Goal: Task Accomplishment & Management: Use online tool/utility

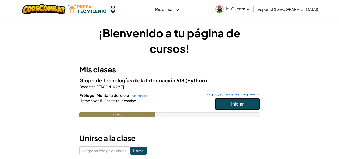
click at [237, 107] on button "Iniciar" at bounding box center [237, 104] width 45 height 12
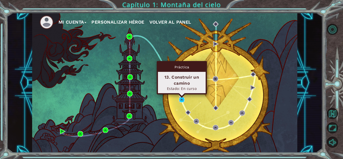
click at [183, 100] on img at bounding box center [182, 100] width 6 height 6
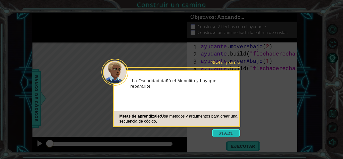
click at [230, 133] on button "Comenzar" at bounding box center [226, 133] width 29 height 8
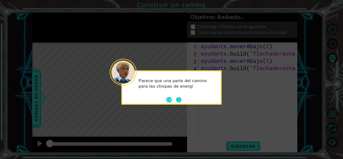
click at [177, 102] on button "Próximo" at bounding box center [179, 100] width 6 height 6
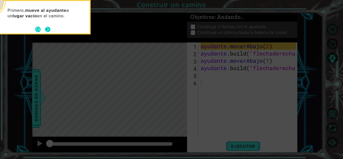
click at [48, 29] on button "Próximo" at bounding box center [48, 30] width 6 height 6
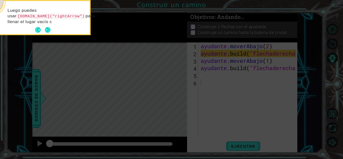
click at [48, 29] on button "Próximo" at bounding box center [48, 30] width 6 height 6
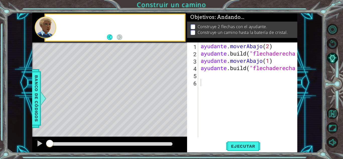
click at [48, 29] on div at bounding box center [46, 28] width 22 height 22
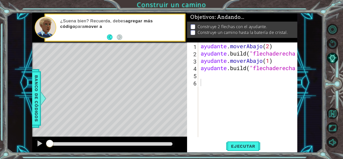
click at [284, 63] on div "ayudante . moverAbajo ( 2 ) ayudante .build ( "flechaderecha " ) ayudante . mov…" at bounding box center [249, 96] width 99 height 109
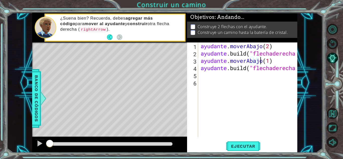
click at [283, 58] on div "ayudante . moverAbajo ( 2 ) ayudante .build ( "flechaderecha " ) ayudante . mov…" at bounding box center [249, 96] width 99 height 109
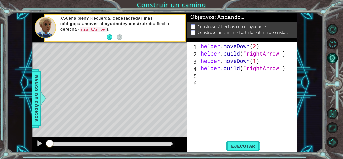
click at [257, 62] on div "helper . moveDown ( 2 ) helper . build ( "rightArrow" ) helper . moveDown ( 1 )…" at bounding box center [249, 96] width 99 height 109
click at [239, 144] on span "Ejecutar" at bounding box center [243, 146] width 34 height 5
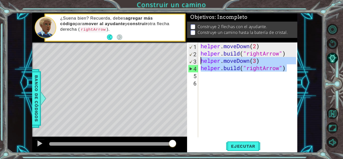
drag, startPoint x: 281, startPoint y: 67, endPoint x: 201, endPoint y: 64, distance: 79.9
click at [201, 64] on div "helper . moveDown ( 2 ) helper . build ( "rightArrow" ) helper . moveDown ( 3 )…" at bounding box center [249, 96] width 99 height 109
type textarea "helper.moveDown(3) [DOMAIN_NAME]("rightArrow")"
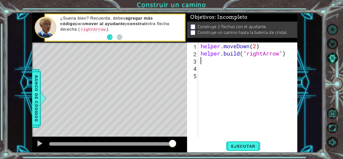
scroll to position [0, 0]
click at [234, 141] on button "Ejecutar" at bounding box center [243, 146] width 34 height 11
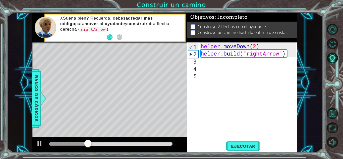
click at [213, 60] on div "helper . moveDown ( 2 ) helper . build ( "rightArrow" )" at bounding box center [249, 96] width 99 height 109
click at [246, 149] on button "Ejecutar" at bounding box center [243, 146] width 34 height 11
click at [209, 61] on div "helper . moveDown ( 2 ) helper . build ( "rightArrow" )" at bounding box center [249, 96] width 99 height 109
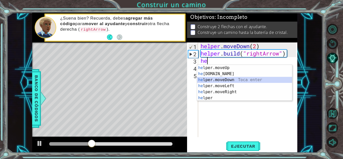
click at [230, 78] on div "he lper.moveUp Toca enter he [DOMAIN_NAME] Toca enter he lper.moveDown Toca ent…" at bounding box center [244, 89] width 95 height 48
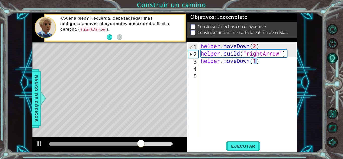
type textarea "helper.moveDown(5)"
click at [227, 70] on div "helper . moveDown ( 2 ) helper . build ( "rightArrow" ) helper . moveDown ( 5 )" at bounding box center [249, 96] width 99 height 109
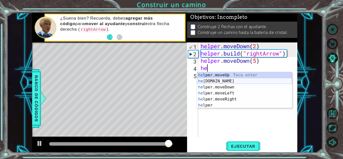
click at [230, 81] on div "he lper.moveUp Toca enter he [DOMAIN_NAME] Toca enter he lper.moveDown Toca ent…" at bounding box center [244, 96] width 95 height 48
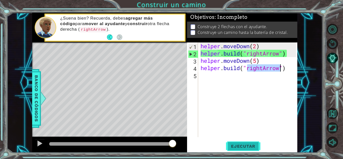
type textarea "[DOMAIN_NAME]("rightArrow")"
click at [247, 145] on span "Ejecutar" at bounding box center [243, 146] width 34 height 5
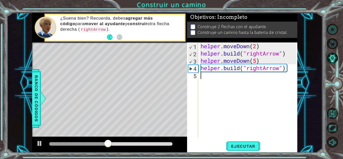
drag, startPoint x: 254, startPoint y: 124, endPoint x: 253, endPoint y: 120, distance: 4.2
click at [254, 124] on div "helper . moveDown ( 2 ) helper . build ( "rightArrow" ) helper . moveDown ( 5 )…" at bounding box center [249, 96] width 99 height 109
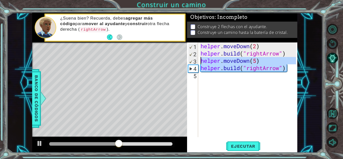
drag, startPoint x: 289, startPoint y: 68, endPoint x: 201, endPoint y: 62, distance: 88.1
click at [201, 62] on div "helper . moveDown ( 2 ) helper . build ( "rightArrow" ) helper . moveDown ( 5 )…" at bounding box center [249, 96] width 99 height 109
type textarea "helper.moveDown(5) [DOMAIN_NAME]("rightArrow")"
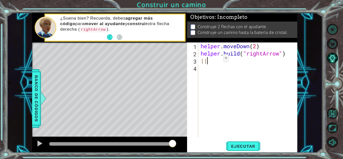
click at [216, 59] on div "helper . moveDown ( 2 ) helper . build ( "rightArrow" ) ||" at bounding box center [249, 96] width 99 height 109
type textarea "|"
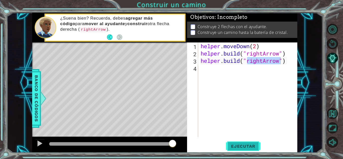
click at [244, 148] on span "Ejecutar" at bounding box center [243, 146] width 34 height 5
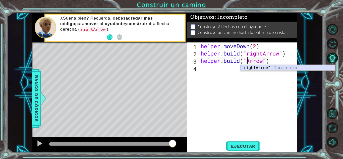
click at [249, 70] on div "" rightArrow" Toca enter" at bounding box center [287, 74] width 95 height 18
type textarea "[DOMAIN_NAME]("rightArrow")"
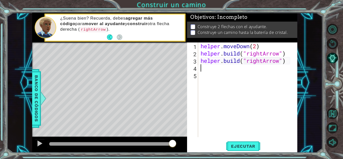
click at [256, 46] on div "helper . moveDown ( 2 ) helper . build ( "rightArrow" ) helper . build ( "right…" at bounding box center [249, 96] width 99 height 109
click at [242, 145] on span "Ejecutar" at bounding box center [243, 146] width 34 height 5
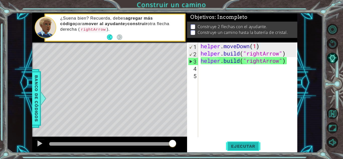
click at [243, 145] on span "Ejecutar" at bounding box center [243, 146] width 34 height 5
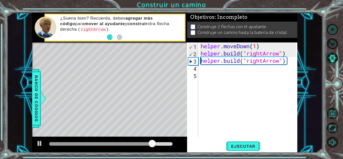
click at [200, 61] on div "helper . moveDown ( 1 ) helper . build ( "rightArrow" ) helper . build ( "right…" at bounding box center [249, 96] width 99 height 109
type textarea "[DOMAIN_NAME]("rightArrow")"
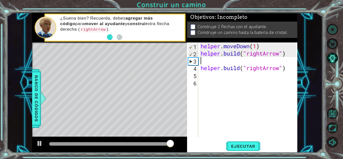
click at [200, 61] on div "helper . moveDown ( 1 ) helper . build ( "rightArrow" ) helper . build ( "right…" at bounding box center [249, 96] width 99 height 109
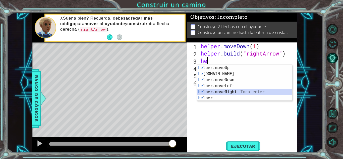
click at [217, 93] on div "he lper.moveUp Toca enter he [DOMAIN_NAME] Toca enter he lper.moveDown Toca ent…" at bounding box center [244, 89] width 95 height 48
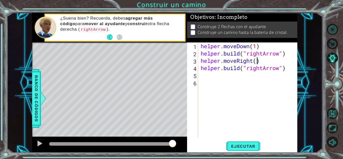
scroll to position [0, 3]
click at [241, 145] on span "Ejecutar" at bounding box center [243, 146] width 34 height 5
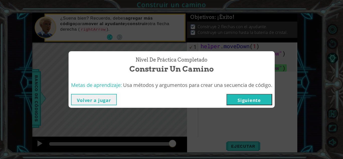
click at [110, 103] on button "Volver a jugar" at bounding box center [94, 99] width 46 height 11
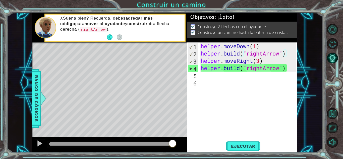
click at [286, 53] on div "helper . moveDown ( 1 ) helper . build ( "rightArrow" ) helper . moveRight ( 3 …" at bounding box center [249, 96] width 99 height 109
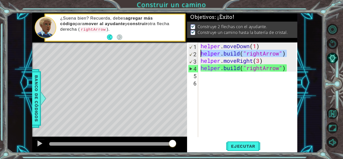
drag, startPoint x: 286, startPoint y: 53, endPoint x: 201, endPoint y: 55, distance: 84.9
click at [201, 55] on div "helper . moveDown ( 1 ) helper . build ( "rightArrow" ) helper . moveRight ( 3 …" at bounding box center [249, 96] width 99 height 109
type textarea "}"
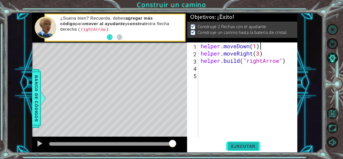
type textarea "helper.moveDown(1)"
drag, startPoint x: 245, startPoint y: 148, endPoint x: 240, endPoint y: 146, distance: 5.3
click at [240, 146] on span "Ejecutar" at bounding box center [243, 146] width 34 height 5
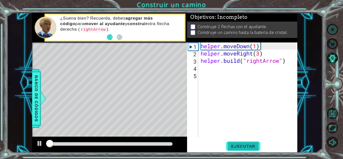
click at [240, 146] on span "Ejecutar" at bounding box center [243, 146] width 34 height 5
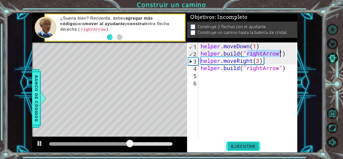
type textarea "[DOMAIN_NAME]("rightArrow")"
click at [239, 144] on span "Ejecutar" at bounding box center [243, 146] width 34 height 5
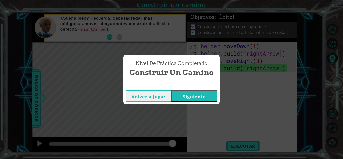
click at [190, 101] on button "Siguiente" at bounding box center [194, 95] width 46 height 11
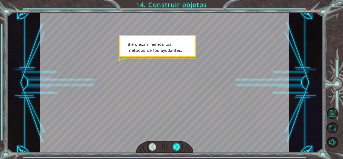
click at [190, 101] on div at bounding box center [164, 83] width 249 height 140
drag, startPoint x: 224, startPoint y: 76, endPoint x: 177, endPoint y: 115, distance: 61.7
click at [220, 77] on div at bounding box center [164, 83] width 249 height 140
click at [180, 144] on div at bounding box center [177, 147] width 8 height 8
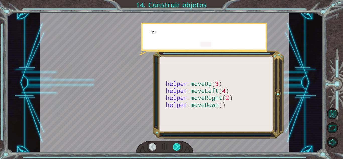
click at [180, 144] on div at bounding box center [177, 147] width 8 height 8
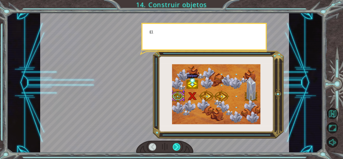
click at [180, 143] on div at bounding box center [177, 147] width 8 height 8
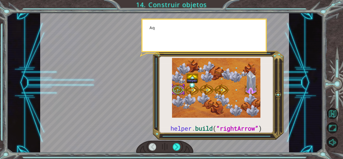
click at [180, 142] on div at bounding box center [164, 147] width 57 height 13
drag, startPoint x: 180, startPoint y: 142, endPoint x: 192, endPoint y: 122, distance: 23.7
click at [180, 141] on div at bounding box center [164, 147] width 57 height 13
drag, startPoint x: 192, startPoint y: 122, endPoint x: 185, endPoint y: 127, distance: 9.1
click at [192, 121] on div at bounding box center [164, 83] width 249 height 140
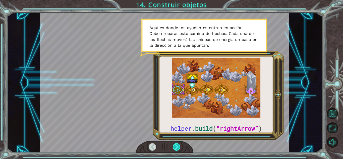
click at [176, 144] on div at bounding box center [177, 147] width 8 height 8
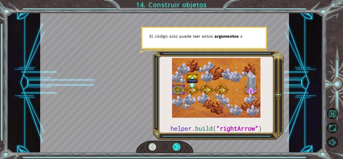
click at [176, 144] on div at bounding box center [177, 147] width 8 height 8
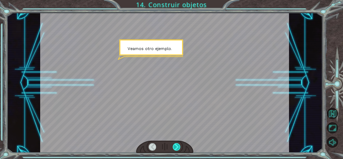
click at [176, 144] on div at bounding box center [177, 147] width 8 height 8
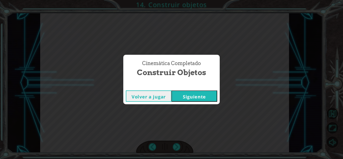
click at [211, 101] on button "Siguiente" at bounding box center [194, 95] width 46 height 11
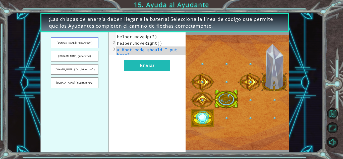
click at [82, 44] on button "[DOMAIN_NAME](“upArrow”)" at bounding box center [74, 42] width 47 height 11
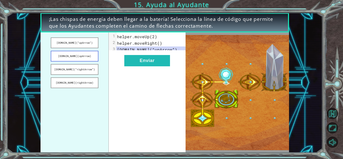
click at [80, 56] on button "[DOMAIN_NAME](upArrow)" at bounding box center [74, 56] width 47 height 11
click at [76, 43] on button "[DOMAIN_NAME](“upArrow”)" at bounding box center [74, 42] width 47 height 11
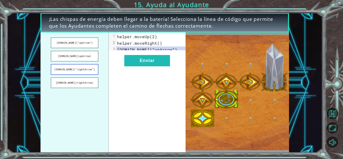
click at [73, 73] on button "[DOMAIN_NAME](“rightArrow”)" at bounding box center [74, 69] width 47 height 11
click at [72, 73] on button "[DOMAIN_NAME](“rightArrow”)" at bounding box center [74, 69] width 47 height 11
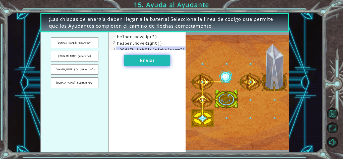
drag, startPoint x: 161, startPoint y: 71, endPoint x: 161, endPoint y: 69, distance: 2.6
click at [161, 70] on div "xxxxxxxxxx 3 1 helper.moveUp(2) 2 helper.moveRight() 3 [DOMAIN_NAME](“rightArro…" at bounding box center [147, 92] width 77 height 120
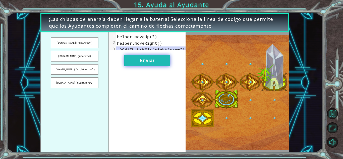
click at [161, 66] on button "Enviar" at bounding box center [147, 60] width 46 height 11
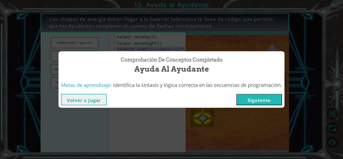
click at [266, 104] on div "Volver a jugar [GEOGRAPHIC_DATA]" at bounding box center [171, 99] width 226 height 16
click at [268, 101] on button "Siguiente" at bounding box center [259, 99] width 46 height 11
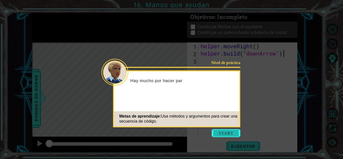
click at [231, 134] on button "Start" at bounding box center [226, 133] width 29 height 8
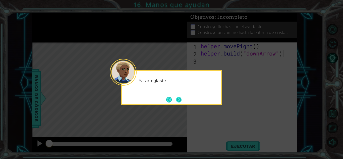
click at [181, 100] on button "Next" at bounding box center [179, 100] width 6 height 6
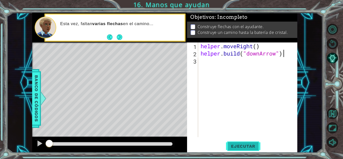
click at [242, 142] on button "Ejecutar" at bounding box center [243, 146] width 34 height 11
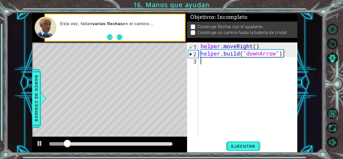
click at [206, 58] on div "helper . moveRight ( ) helper . build ( "downArrow" )" at bounding box center [249, 96] width 99 height 109
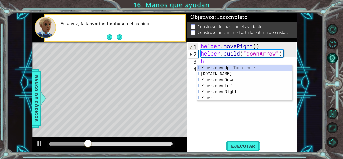
type textarea "he"
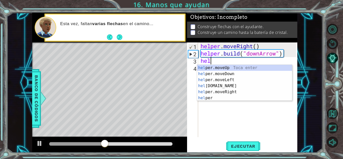
scroll to position [0, 0]
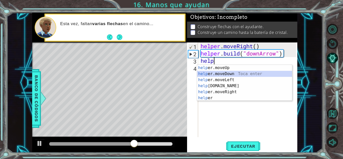
type textarea "helper.moveDown(1)"
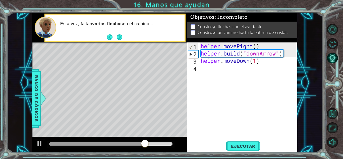
scroll to position [0, 0]
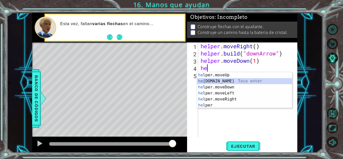
type textarea "[DOMAIN_NAME]("rightArrow")"
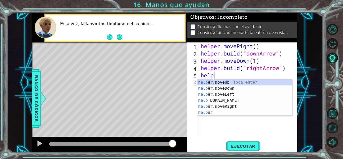
scroll to position [0, 0]
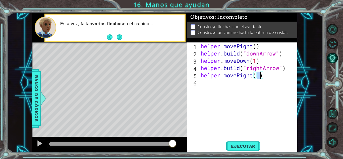
type textarea "helper.moveRight(2)"
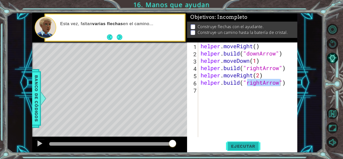
click at [248, 146] on span "Ejecutar" at bounding box center [243, 146] width 34 height 5
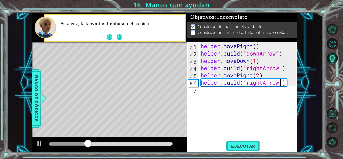
click at [260, 76] on div "helper . moveRight ( ) helper . build ( "downArrow" ) helper . moveDown ( 1 ) h…" at bounding box center [249, 96] width 99 height 109
type textarea "helper.moveRight(1)"
click at [244, 91] on div "helper . moveRight ( ) helper . build ( "downArrow" ) helper . moveDown ( 1 ) h…" at bounding box center [249, 96] width 99 height 109
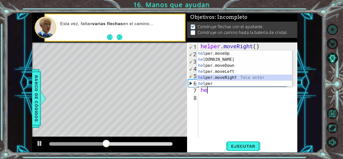
click at [245, 78] on div "he lper.moveUp Toca enter he [DOMAIN_NAME] Toca enter he lper.moveDown Toca ent…" at bounding box center [244, 74] width 95 height 48
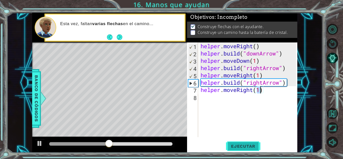
type textarea "helper.moveRight(1)"
click at [238, 143] on button "Ejecutar" at bounding box center [243, 146] width 34 height 11
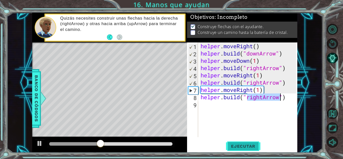
type textarea "[DOMAIN_NAME]("rightArrow")"
click at [238, 143] on button "Ejecutar" at bounding box center [243, 146] width 34 height 11
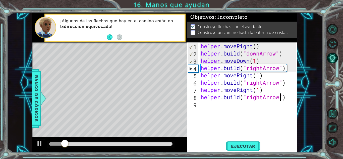
click at [253, 109] on div "helper . moveRight ( ) helper . build ( "downArrow" ) helper . moveDown ( 1 ) h…" at bounding box center [249, 96] width 99 height 109
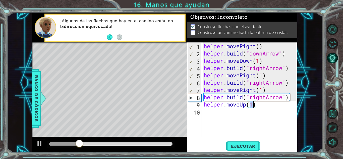
type textarea "helper.moveUp(2)"
click at [138, 147] on div at bounding box center [110, 144] width 127 height 7
click at [138, 144] on div at bounding box center [110, 144] width 123 height 4
click at [255, 106] on div "helper . moveRight ( ) helper . build ( "downArrow" ) helper . moveDown ( 1 ) h…" at bounding box center [251, 96] width 96 height 109
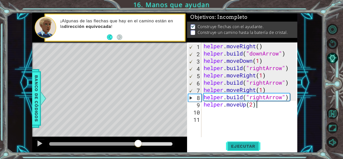
click at [232, 144] on span "Ejecutar" at bounding box center [243, 146] width 34 height 5
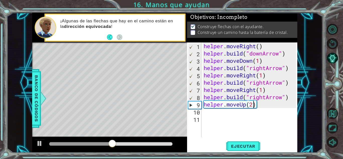
click at [254, 104] on div "helper . moveRight ( ) helper . build ( "downArrow" ) helper . moveDown ( 1 ) h…" at bounding box center [251, 96] width 96 height 109
click at [254, 91] on div "helper . moveRight ( ) helper . build ( "downArrow" ) helper . moveDown ( 1 ) h…" at bounding box center [251, 96] width 96 height 109
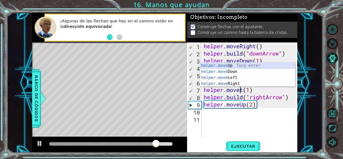
click at [250, 67] on div "helper.move Up Toca enter helper.move Down Toca enter helper.move Left Toca ent…" at bounding box center [247, 81] width 95 height 36
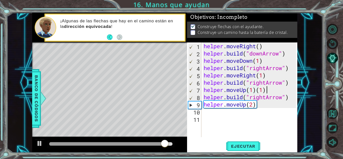
click at [270, 88] on div "helper . moveRight ( ) helper . build ( "downArrow" ) helper . moveDown ( 1 ) h…" at bounding box center [251, 96] width 96 height 109
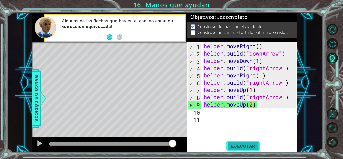
click at [256, 146] on span "Ejecutar" at bounding box center [243, 146] width 34 height 5
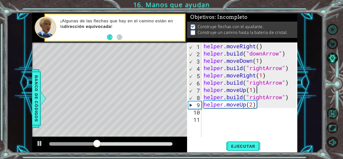
click at [254, 88] on div "helper . moveRight ( ) helper . build ( "downArrow" ) helper . moveDown ( 1 ) h…" at bounding box center [251, 96] width 96 height 109
click at [246, 89] on div "helper . moveRight ( ) helper . build ( "downArrow" ) helper . moveDown ( 1 ) h…" at bounding box center [251, 96] width 96 height 109
click at [281, 89] on div "helper . moveRight ( ) helper . build ( "downArrow" ) helper . moveDown ( 1 ) h…" at bounding box center [251, 96] width 96 height 109
type textarea "helper.moveRight(1)"
click at [248, 147] on span "Ejecutar" at bounding box center [243, 146] width 34 height 5
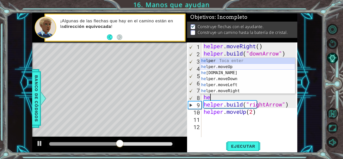
click at [262, 66] on div "he lper Toca enter he lper.moveUp Toca enter he [DOMAIN_NAME] Toca enter he lpe…" at bounding box center [247, 82] width 95 height 48
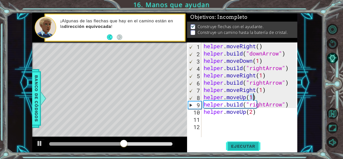
type textarea "helper.moveUp(1)"
click at [249, 148] on span "Ejecutar" at bounding box center [243, 146] width 34 height 5
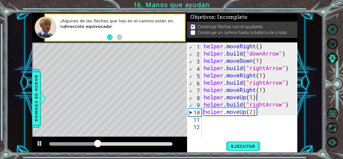
click at [257, 99] on div "helper . moveRight ( ) helper . build ( "downArrow" ) helper . moveDown ( 1 ) h…" at bounding box center [251, 96] width 96 height 109
drag, startPoint x: 257, startPoint y: 99, endPoint x: 204, endPoint y: 97, distance: 53.3
click at [204, 97] on div "helper . moveRight ( ) helper . build ( "downArrow" ) helper . moveDown ( 1 ) h…" at bounding box center [251, 96] width 96 height 109
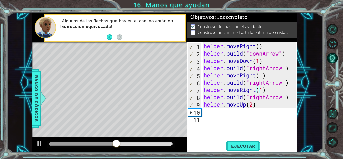
click at [266, 100] on div "helper . moveRight ( ) helper . build ( "downArrow" ) helper . moveDown ( 1 ) h…" at bounding box center [251, 96] width 96 height 109
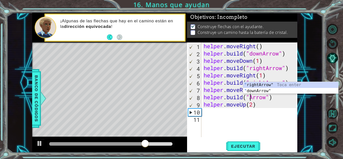
scroll to position [0, 2]
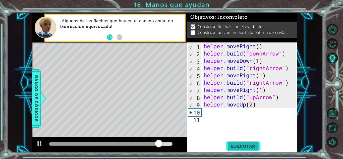
click at [250, 141] on button "Ejecutar" at bounding box center [243, 146] width 34 height 11
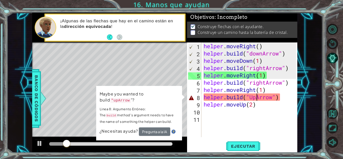
click at [256, 96] on div "helper . moveRight ( ) helper . build ( "downArrow" ) helper . moveDown ( 1 ) h…" at bounding box center [251, 96] width 96 height 109
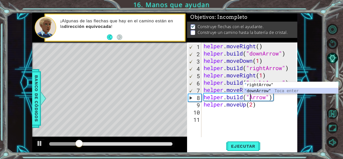
click at [259, 89] on div "" rightArrow" Toca enter " downArrow" Toca enter" at bounding box center [290, 94] width 95 height 24
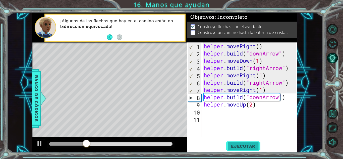
click at [248, 147] on span "Ejecutar" at bounding box center [243, 146] width 34 height 5
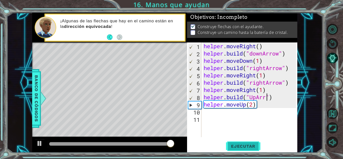
scroll to position [0, 3]
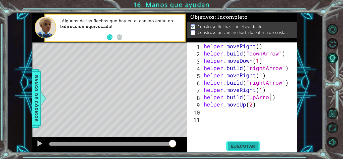
type textarea "[DOMAIN_NAME]("UpArrow")"
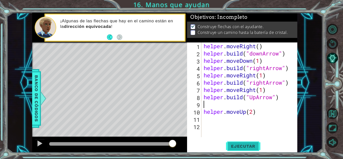
scroll to position [0, 0]
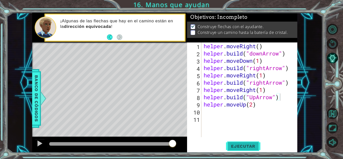
click at [248, 147] on span "Ejecutar" at bounding box center [243, 146] width 34 height 5
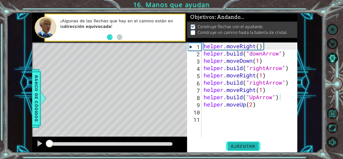
click at [248, 147] on span "Ejecutar" at bounding box center [243, 146] width 34 height 5
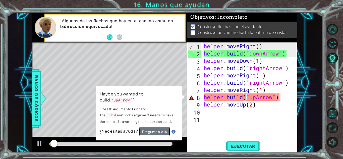
click at [153, 127] on button "Pregunta a la IA" at bounding box center [154, 131] width 31 height 9
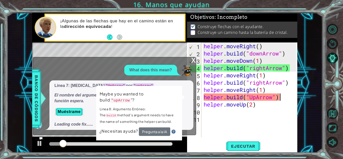
click at [162, 65] on div "What does this mean?" at bounding box center [150, 70] width 53 height 11
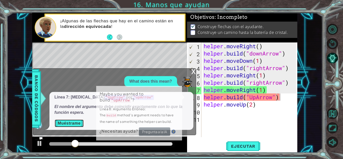
click at [70, 120] on button "Muéstrame" at bounding box center [68, 123] width 29 height 8
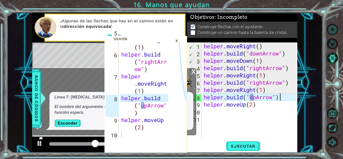
scroll to position [102, 0]
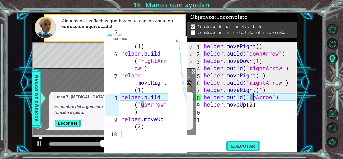
click at [253, 98] on div "helper . moveRight ( ) helper . build ( "downArrow" ) helper . moveDown ( 1 ) h…" at bounding box center [251, 96] width 96 height 109
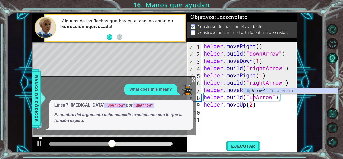
scroll to position [0, 2]
type textarea "[DOMAIN_NAME]("upArrow")"
click at [245, 144] on span "Ejecutar" at bounding box center [243, 146] width 34 height 5
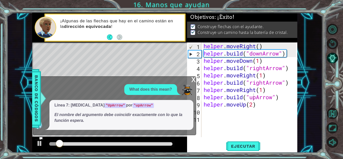
click at [191, 81] on div "x" at bounding box center [193, 79] width 5 height 5
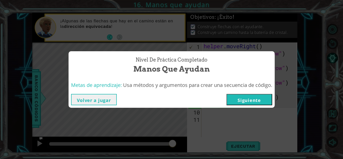
click at [264, 101] on button "Siguiente" at bounding box center [249, 99] width 46 height 11
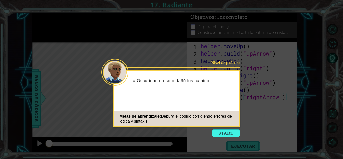
drag, startPoint x: 207, startPoint y: 136, endPoint x: 217, endPoint y: 135, distance: 10.2
click at [207, 136] on icon at bounding box center [171, 79] width 343 height 159
click at [224, 133] on button "Start" at bounding box center [226, 133] width 29 height 8
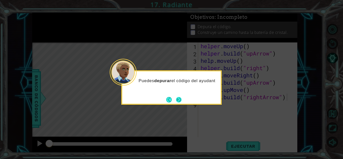
click at [180, 100] on button "Next" at bounding box center [179, 100] width 6 height 6
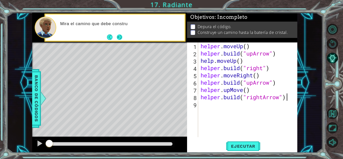
click at [117, 37] on button "Next" at bounding box center [120, 37] width 6 height 6
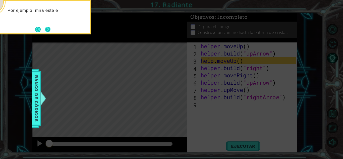
click at [47, 27] on button "Next" at bounding box center [48, 30] width 6 height 6
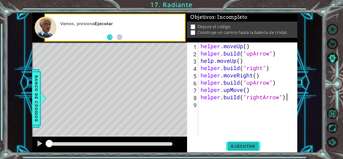
click at [238, 144] on span "Ejecutar" at bounding box center [243, 146] width 34 height 5
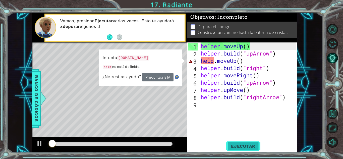
click at [245, 147] on span "Ejecutar" at bounding box center [243, 146] width 34 height 5
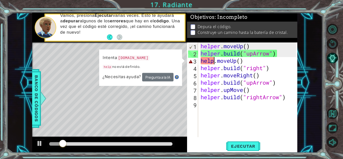
click at [213, 62] on div "helper . moveUp ( ) helper . build ( "upArrow" ) help . moveUp ( ) helper . bui…" at bounding box center [249, 96] width 99 height 109
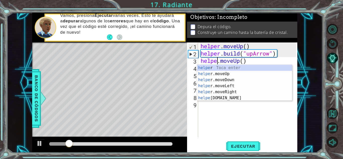
scroll to position [0, 1]
type textarea "helper.moveUp()"
click at [237, 121] on div "helper . moveUp ( ) helper . build ( "upArrow" ) helper . moveUp ( ) helper . b…" at bounding box center [249, 96] width 99 height 109
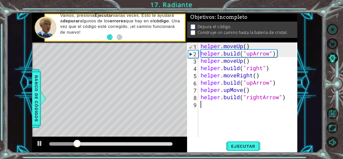
scroll to position [0, 0]
click at [233, 144] on span "Ejecutar" at bounding box center [243, 146] width 34 height 5
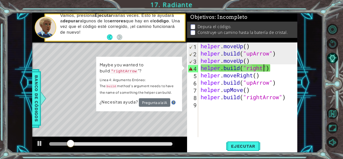
click at [265, 71] on div "helper . moveUp ( ) helper . build ( "upArrow" ) helper . moveUp ( ) helper . b…" at bounding box center [249, 96] width 99 height 109
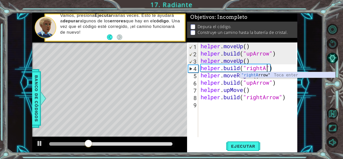
click at [261, 75] on div ""rightA rrow" Toca enter" at bounding box center [287, 81] width 95 height 18
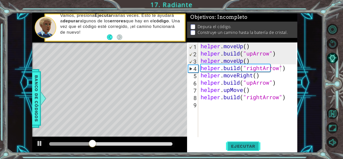
drag, startPoint x: 241, startPoint y: 140, endPoint x: 240, endPoint y: 143, distance: 3.3
click at [240, 142] on div "[DOMAIN_NAME]("rightArrow") 1 2 3 4 5 6 7 8 9 helper . moveUp ( ) helper . buil…" at bounding box center [242, 97] width 110 height 110
click at [240, 144] on span "Ejecutar" at bounding box center [243, 146] width 34 height 5
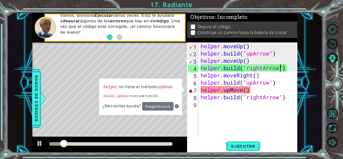
click at [247, 89] on div "helper . moveUp ( ) helper . build ( "upArrow" ) helper . moveUp ( ) helper . b…" at bounding box center [249, 96] width 99 height 109
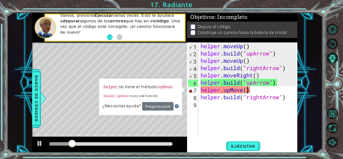
scroll to position [0, 2]
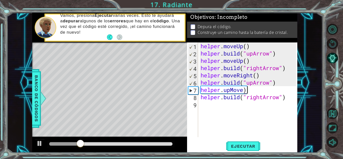
click at [250, 89] on div "helper . moveUp ( ) helper . build ( "upArrow" ) helper . moveUp ( ) helper . b…" at bounding box center [249, 96] width 99 height 109
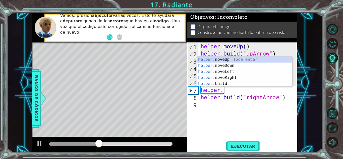
scroll to position [0, 1]
click at [243, 61] on div "helper. moveUp Toca enter helper. moveDown Toca enter helper. moveLeft Toca ent…" at bounding box center [244, 77] width 95 height 42
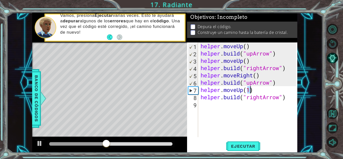
type textarea "helper.moveUp(1)"
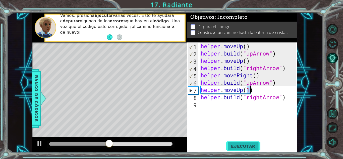
click at [249, 145] on span "Ejecutar" at bounding box center [243, 146] width 34 height 5
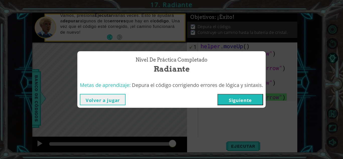
click at [237, 102] on button "Siguiente" at bounding box center [240, 99] width 46 height 11
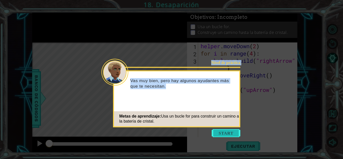
drag, startPoint x: 230, startPoint y: 128, endPoint x: 229, endPoint y: 132, distance: 4.9
click at [230, 128] on body "1 ההההההההההההההההההההההההההההההההההההההההההההההההההההההההההההההההההההההההההההה…" at bounding box center [171, 79] width 343 height 159
click at [229, 132] on button "Start" at bounding box center [226, 133] width 29 height 8
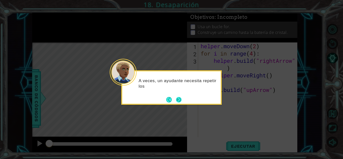
drag, startPoint x: 189, startPoint y: 101, endPoint x: 179, endPoint y: 98, distance: 10.1
click at [181, 99] on div "A veces, un ayudante necesita repetir los" at bounding box center [171, 87] width 100 height 34
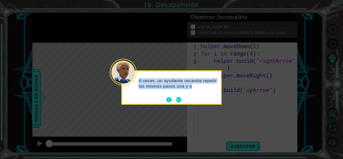
click at [171, 97] on button "Back" at bounding box center [171, 100] width 10 height 6
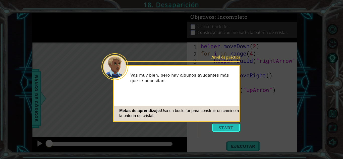
drag, startPoint x: 228, startPoint y: 116, endPoint x: 226, endPoint y: 124, distance: 7.9
click at [227, 116] on div "Metas de aprendizaje: Usa un bucle for para construir un camino a la batería de…" at bounding box center [176, 113] width 125 height 15
click at [226, 126] on button "Start" at bounding box center [226, 128] width 29 height 8
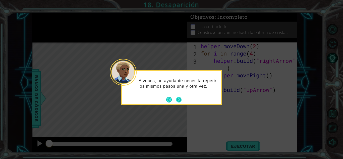
click at [178, 98] on button "Next" at bounding box center [179, 100] width 6 height 6
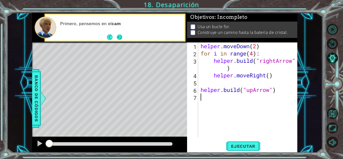
click at [121, 37] on button "Next" at bounding box center [120, 37] width 6 height 6
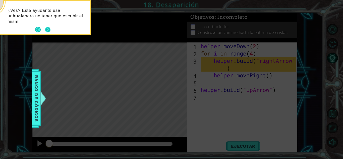
click at [50, 29] on button "Next" at bounding box center [48, 30] width 6 height 6
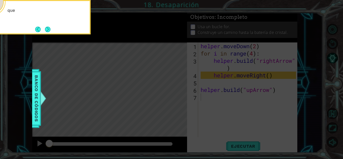
click at [50, 29] on button "Next" at bounding box center [48, 30] width 6 height 6
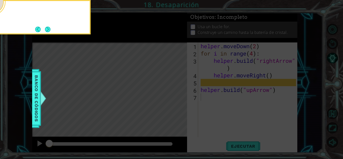
click at [50, 29] on button "Next" at bounding box center [48, 30] width 6 height 6
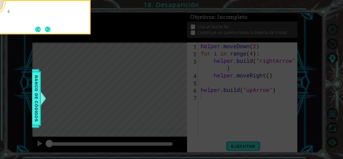
click at [50, 29] on button "Next" at bounding box center [48, 30] width 6 height 6
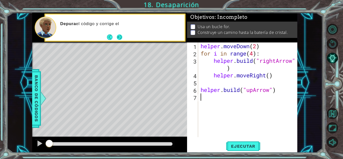
click at [117, 34] on button "Next" at bounding box center [120, 37] width 6 height 6
click at [115, 34] on button "Back" at bounding box center [112, 37] width 10 height 6
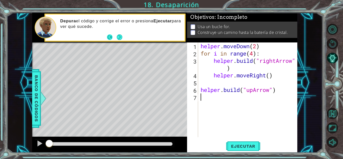
click at [115, 34] on button "Back" at bounding box center [112, 37] width 10 height 6
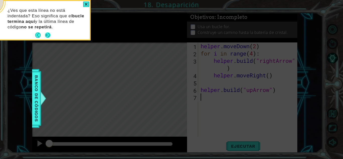
click at [50, 37] on button "Next" at bounding box center [48, 35] width 6 height 6
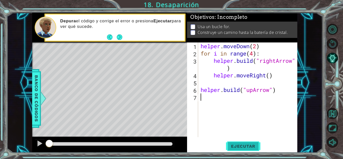
click at [236, 147] on span "Ejecutar" at bounding box center [243, 146] width 34 height 5
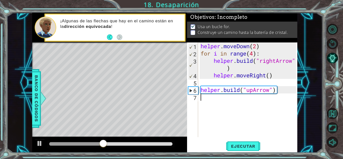
click at [212, 97] on div "helper . moveDown ( 2 ) for i in range ( 4 ) : helper . build ( "rightArrow" ) …" at bounding box center [249, 96] width 99 height 109
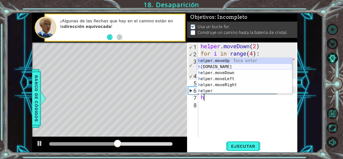
click at [218, 69] on div "h elper.moveUp Toca enter h [DOMAIN_NAME] Toca enter h elper.moveDown Toca ente…" at bounding box center [244, 82] width 95 height 48
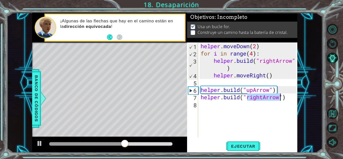
click at [262, 97] on div "helper . moveDown ( 2 ) for i in range ( 4 ) : helper . build ( "rightArrow" ) …" at bounding box center [248, 89] width 96 height 95
click at [263, 97] on div "helper . moveDown ( 2 ) for i in range ( 4 ) : helper . build ( "rightArrow" ) …" at bounding box center [249, 96] width 99 height 109
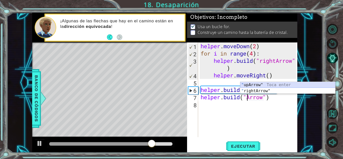
click at [277, 84] on div "" upArrow" Toca enter " rightArrow" Toca enter" at bounding box center [287, 94] width 95 height 24
type textarea "[DOMAIN_NAME]("upArrow")"
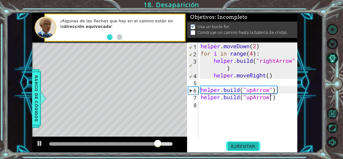
click at [241, 148] on span "Ejecutar" at bounding box center [243, 146] width 34 height 5
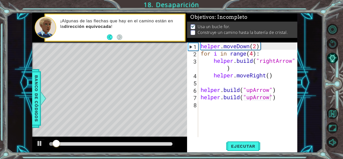
click at [150, 146] on div at bounding box center [110, 144] width 127 height 7
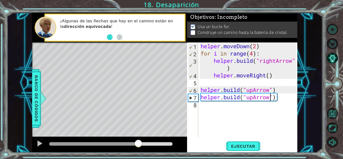
click at [138, 143] on div at bounding box center [110, 144] width 123 height 4
drag, startPoint x: 138, startPoint y: 143, endPoint x: 104, endPoint y: 148, distance: 34.7
click at [104, 148] on div at bounding box center [107, 143] width 9 height 9
click at [242, 143] on button "Ejecutar" at bounding box center [243, 146] width 34 height 11
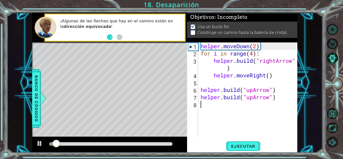
click at [286, 105] on div "helper . moveDown ( 2 ) for i in range ( 4 ) : helper . build ( "rightArrow" ) …" at bounding box center [249, 96] width 99 height 109
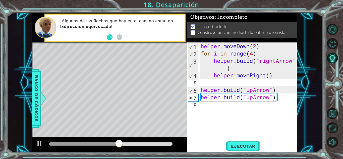
click at [287, 97] on div "helper . moveDown ( 2 ) for i in range ( 4 ) : helper . build ( "rightArrow" ) …" at bounding box center [249, 96] width 99 height 109
type textarea "[DOMAIN_NAME]("upArrow")"
click at [283, 87] on div "helper . moveDown ( 2 ) for i in range ( 4 ) : helper . build ( "rightArrow" ) …" at bounding box center [249, 96] width 99 height 109
click at [201, 96] on div "helper . moveDown ( 2 ) for i in range ( 4 ) : helper . build ( "rightArrow" ) …" at bounding box center [249, 96] width 99 height 109
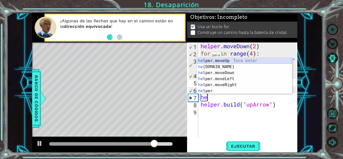
click at [204, 59] on div "he lper.moveUp Toca enter he [DOMAIN_NAME] Toca enter he lper.moveDown Toca ent…" at bounding box center [244, 82] width 95 height 48
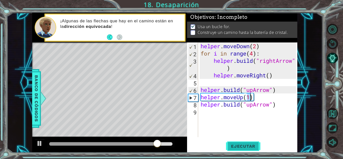
type textarea "helper.moveUp(1)"
click at [230, 148] on span "Ejecutar" at bounding box center [243, 146] width 34 height 5
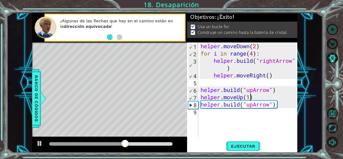
click at [261, 111] on div "helper . moveDown ( 2 ) for i in range ( 4 ) : helper . build ( "rightArrow" ) …" at bounding box center [249, 96] width 99 height 109
click at [204, 116] on div "helper . moveDown ( 2 ) for i in range ( 4 ) : helper . build ( "rightArrow" ) …" at bounding box center [249, 96] width 99 height 109
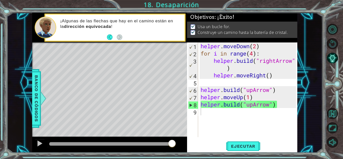
click at [250, 151] on body "1 ההההההההההההההההההההההההההההההההההההההההההההההההההההההההההההההההההההההההההההה…" at bounding box center [171, 79] width 343 height 159
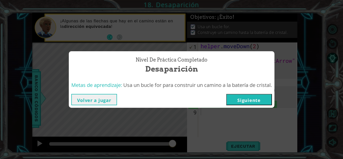
click at [260, 98] on button "Siguiente" at bounding box center [249, 99] width 46 height 11
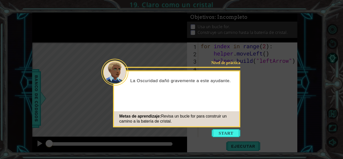
click at [231, 128] on icon at bounding box center [171, 79] width 343 height 159
click at [226, 129] on icon at bounding box center [171, 79] width 343 height 159
click at [221, 131] on button "Start" at bounding box center [226, 133] width 29 height 8
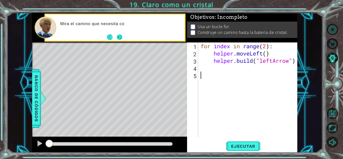
click at [122, 37] on button "Next" at bounding box center [120, 37] width 6 height 6
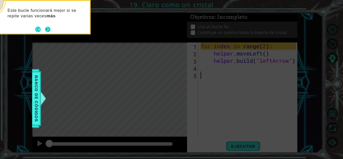
click at [49, 30] on button "Next" at bounding box center [48, 30] width 6 height 6
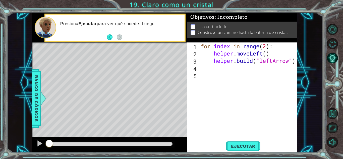
click at [123, 38] on div "Presiona Ejecutar para ver qué sucede. Luego" at bounding box center [114, 28] width 139 height 26
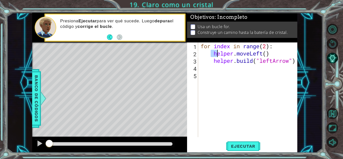
drag, startPoint x: 212, startPoint y: 52, endPoint x: 218, endPoint y: 54, distance: 5.9
click at [218, 54] on div "for index in range ( 2 ) : helper . moveLeft ( ) helper . build ( "leftArrow" )" at bounding box center [249, 96] width 99 height 109
click at [198, 54] on div "helper.moveLeft() 1 2 3 4 5 for index in range ( 2 ) : helper . moveLeft ( ) he…" at bounding box center [241, 89] width 109 height 95
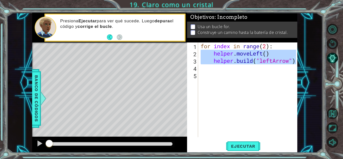
drag, startPoint x: 200, startPoint y: 53, endPoint x: 298, endPoint y: 62, distance: 98.9
click at [297, 62] on div "1 ההההההההההההההההההההההההההההההההההההההההההההההההההההההההההההההההההההההההההההה…" at bounding box center [165, 83] width 316 height 140
type textarea "helper.moveLeft() [DOMAIN_NAME]("leftArrow")"
click at [208, 69] on div "for index in range ( 2 ) : helper . moveLeft ( ) helper . build ( "leftArrow" )" at bounding box center [249, 96] width 99 height 109
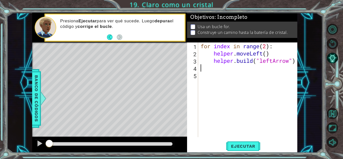
paste textarea "[DOMAIN_NAME]("leftArrow")"
type textarea "[DOMAIN_NAME]("leftArrow")"
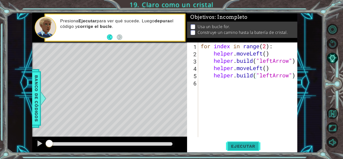
click at [257, 148] on span "Ejecutar" at bounding box center [243, 146] width 34 height 5
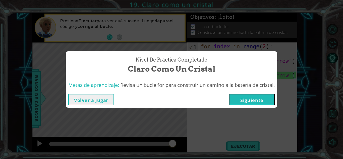
click at [261, 102] on button "Siguiente" at bounding box center [252, 99] width 46 height 11
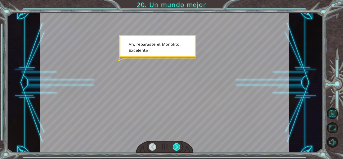
click at [174, 147] on div at bounding box center [177, 147] width 8 height 8
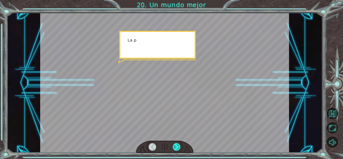
click at [173, 147] on div at bounding box center [177, 147] width 8 height 8
click at [172, 147] on div at bounding box center [164, 147] width 57 height 13
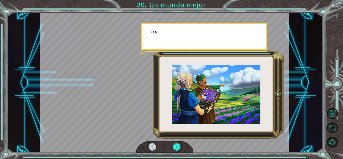
click at [171, 147] on div at bounding box center [164, 147] width 57 height 13
click at [175, 146] on div at bounding box center [177, 147] width 8 height 8
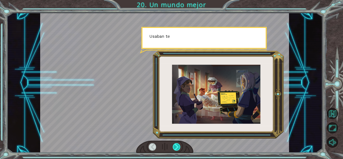
click at [179, 145] on div at bounding box center [177, 147] width 8 height 8
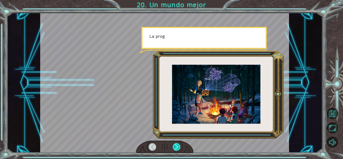
click at [179, 145] on div at bounding box center [177, 147] width 8 height 8
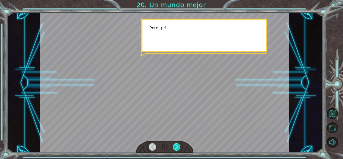
click at [179, 145] on div at bounding box center [177, 147] width 8 height 8
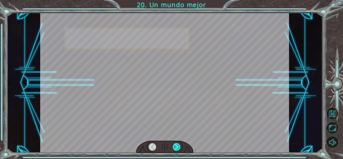
click at [179, 145] on div at bounding box center [177, 147] width 8 height 8
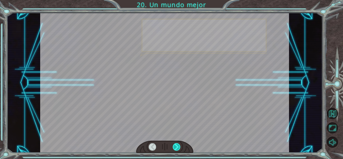
click at [179, 145] on div at bounding box center [177, 147] width 8 height 8
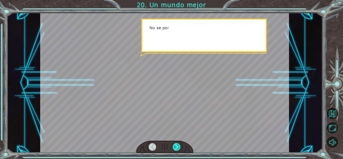
click at [179, 145] on div at bounding box center [177, 147] width 8 height 8
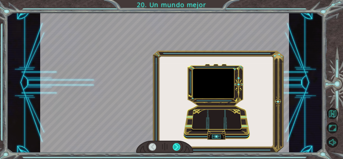
click at [179, 145] on div at bounding box center [177, 147] width 8 height 8
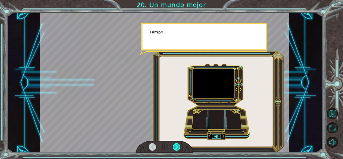
click at [179, 145] on div at bounding box center [177, 147] width 8 height 8
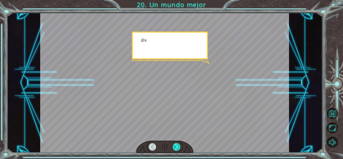
click at [179, 145] on div at bounding box center [177, 147] width 8 height 8
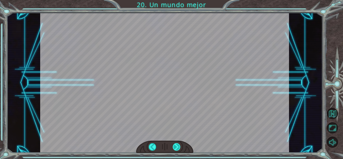
click at [179, 145] on div at bounding box center [177, 147] width 8 height 8
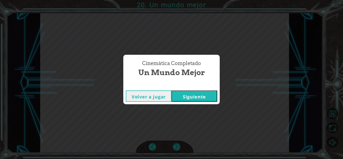
click at [192, 91] on button "Siguiente" at bounding box center [194, 95] width 46 height 11
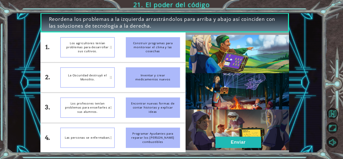
drag, startPoint x: 148, startPoint y: 110, endPoint x: 120, endPoint y: 113, distance: 27.5
click at [120, 113] on li "Encontrar nuevas formas de contar historias y explicar ideas" at bounding box center [152, 108] width 65 height 30
drag, startPoint x: 109, startPoint y: 112, endPoint x: 114, endPoint y: 110, distance: 4.5
click at [110, 111] on div "Los profesores tenían problemas para enseñarles a sus alumnos." at bounding box center [87, 107] width 54 height 20
click at [149, 104] on div "Encontrar nuevas formas de contar historias y explicar ideas" at bounding box center [153, 107] width 54 height 20
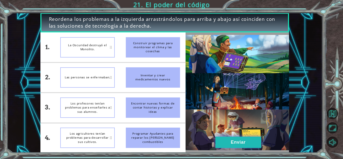
click at [244, 144] on button "Enviar" at bounding box center [238, 142] width 46 height 11
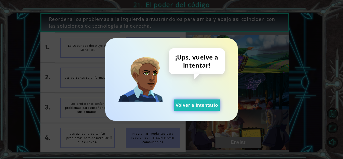
click at [200, 110] on button "Volver a intentarlo" at bounding box center [197, 104] width 46 height 11
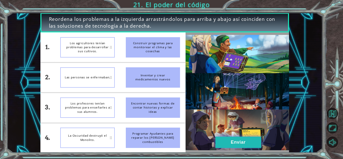
click at [224, 143] on button "Enviar" at bounding box center [238, 142] width 46 height 11
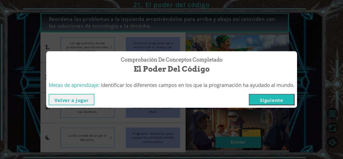
click at [272, 95] on button "Siguiente" at bounding box center [272, 99] width 46 height 11
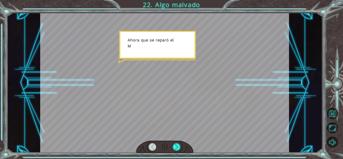
click at [199, 96] on div at bounding box center [164, 83] width 249 height 140
click at [179, 149] on div at bounding box center [177, 147] width 8 height 8
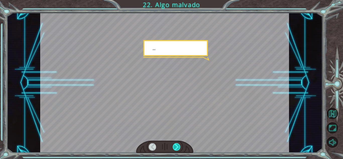
click at [177, 148] on div at bounding box center [177, 147] width 8 height 8
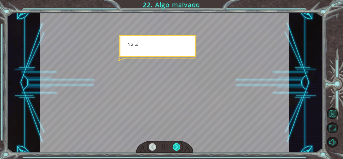
click at [177, 148] on div at bounding box center [177, 147] width 8 height 8
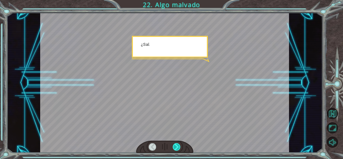
click at [177, 148] on div at bounding box center [177, 147] width 8 height 8
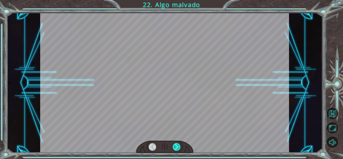
click at [177, 148] on div at bounding box center [177, 147] width 8 height 8
click at [177, 147] on div at bounding box center [177, 147] width 8 height 8
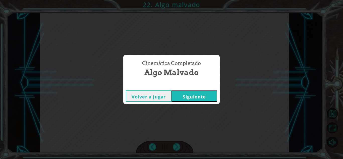
click at [203, 93] on button "Siguiente" at bounding box center [194, 95] width 46 height 11
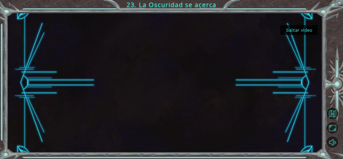
click at [305, 31] on button "Saltar video" at bounding box center [299, 30] width 38 height 10
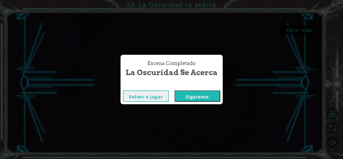
click at [192, 94] on button "Siguiente" at bounding box center [197, 95] width 46 height 11
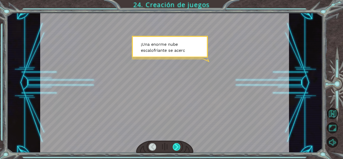
click at [176, 143] on div at bounding box center [177, 147] width 8 height 8
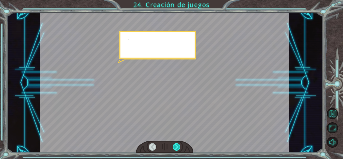
click at [176, 143] on div at bounding box center [177, 147] width 8 height 8
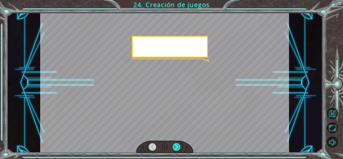
click at [176, 143] on div at bounding box center [177, 147] width 8 height 8
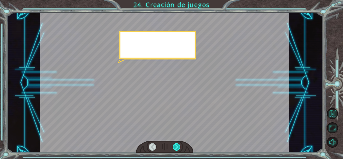
click at [176, 143] on div at bounding box center [177, 147] width 8 height 8
click at [177, 142] on div at bounding box center [164, 147] width 57 height 13
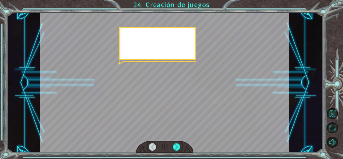
click at [177, 142] on div at bounding box center [164, 147] width 57 height 13
click at [177, 146] on div at bounding box center [177, 147] width 8 height 8
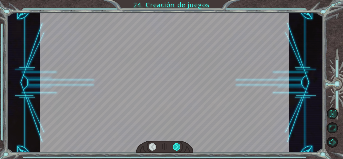
click at [177, 146] on div at bounding box center [177, 147] width 8 height 8
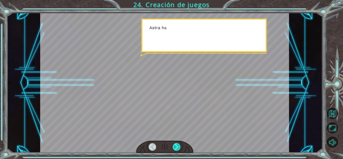
click at [177, 146] on div at bounding box center [177, 147] width 8 height 8
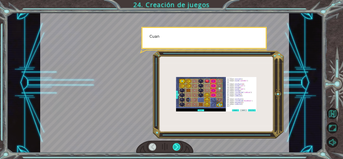
click at [177, 146] on div at bounding box center [177, 147] width 8 height 8
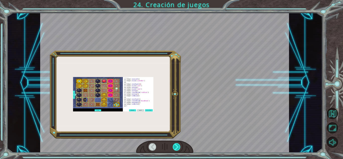
click at [177, 146] on div at bounding box center [177, 147] width 8 height 8
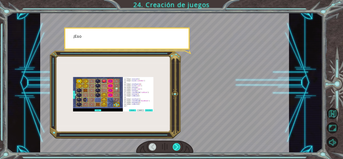
click at [177, 146] on div at bounding box center [177, 147] width 8 height 8
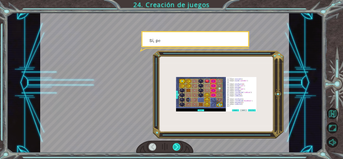
click at [177, 146] on div at bounding box center [177, 147] width 8 height 8
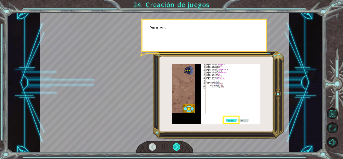
click at [177, 146] on div at bounding box center [177, 147] width 8 height 8
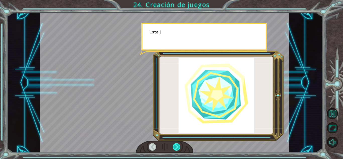
click at [176, 146] on div at bounding box center [177, 147] width 8 height 8
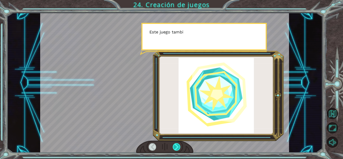
click at [176, 146] on div at bounding box center [177, 147] width 8 height 8
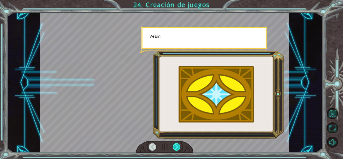
click at [176, 146] on div at bounding box center [177, 147] width 8 height 8
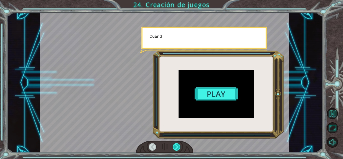
click at [176, 146] on div at bounding box center [177, 147] width 8 height 8
click at [175, 145] on div at bounding box center [177, 147] width 8 height 8
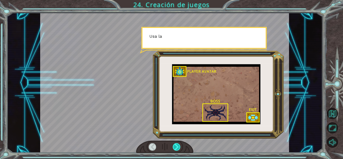
click at [174, 145] on div at bounding box center [177, 147] width 8 height 8
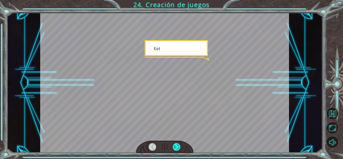
click at [174, 145] on div at bounding box center [177, 147] width 8 height 8
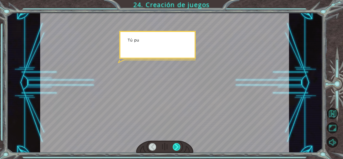
click at [174, 145] on div at bounding box center [177, 147] width 8 height 8
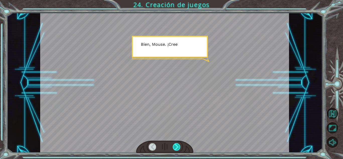
drag, startPoint x: 170, startPoint y: 147, endPoint x: 173, endPoint y: 145, distance: 3.2
click at [171, 146] on div at bounding box center [164, 147] width 57 height 13
click at [176, 145] on div at bounding box center [177, 147] width 8 height 8
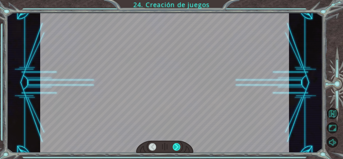
click at [177, 145] on div at bounding box center [177, 147] width 8 height 8
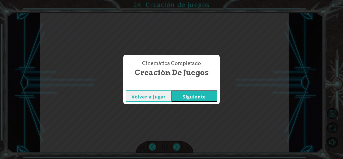
click at [194, 93] on button "Siguiente" at bounding box center [194, 95] width 46 height 11
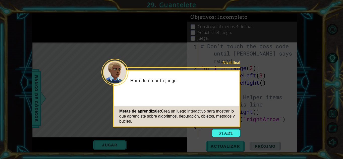
click at [231, 137] on icon at bounding box center [171, 79] width 343 height 159
click at [233, 130] on button "Start" at bounding box center [226, 133] width 29 height 8
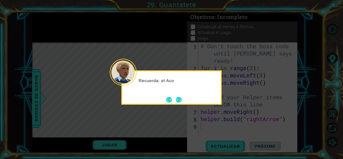
click at [181, 97] on button "Next" at bounding box center [179, 100] width 6 height 6
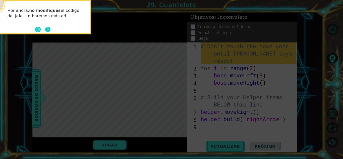
click at [49, 30] on button "Next" at bounding box center [48, 30] width 6 height 6
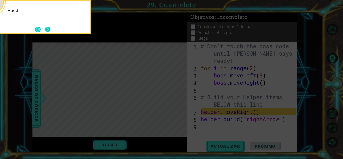
click at [49, 30] on button "Next" at bounding box center [48, 30] width 6 height 6
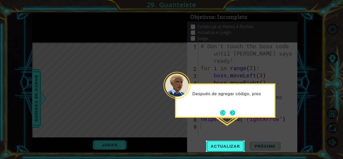
click at [232, 112] on button "Next" at bounding box center [233, 113] width 6 height 6
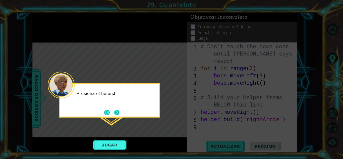
click at [120, 110] on button "Next" at bounding box center [117, 113] width 6 height 6
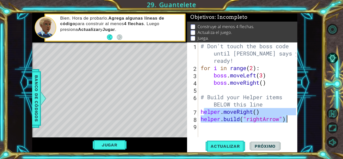
drag, startPoint x: 204, startPoint y: 112, endPoint x: 288, endPoint y: 120, distance: 84.0
click at [288, 120] on div "# Don't touch the boss code until [PERSON_NAME] says you're ready! for i in ran…" at bounding box center [249, 104] width 99 height 124
type textarea "helper.moveRight() [DOMAIN_NAME]("rightArrow")"
drag, startPoint x: 247, startPoint y: 126, endPoint x: 223, endPoint y: 119, distance: 25.1
click at [246, 126] on div "# Don't touch the boss code until [PERSON_NAME] says you're ready! for i in ran…" at bounding box center [249, 104] width 99 height 124
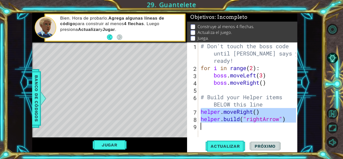
drag, startPoint x: 200, startPoint y: 110, endPoint x: 299, endPoint y: 125, distance: 99.8
click at [299, 125] on div "1 ההההההההההההההההההההההההההההההההההההההההההההההההההההההההההההההההההההההההההההה…" at bounding box center [165, 83] width 316 height 140
type textarea "[DOMAIN_NAME]("rightArrow")"
click at [250, 126] on div "# Don't touch the boss code until [PERSON_NAME] says you're ready! for i in ran…" at bounding box center [248, 89] width 96 height 95
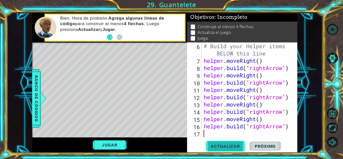
scroll to position [51, 0]
click at [237, 145] on span "Actualizar" at bounding box center [225, 146] width 39 height 5
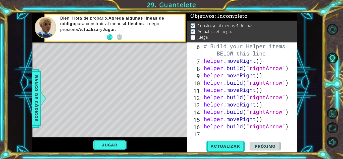
scroll to position [66, 0]
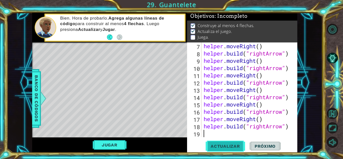
click at [221, 143] on button "Actualizar" at bounding box center [225, 146] width 39 height 11
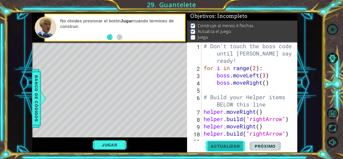
scroll to position [0, 0]
click at [223, 143] on button "Actualizar" at bounding box center [225, 146] width 39 height 11
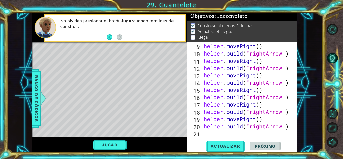
scroll to position [80, 0]
click at [281, 127] on div "helper . moveRight ( ) helper . build ( "rightArrow" ) helper . moveRight ( ) h…" at bounding box center [249, 96] width 92 height 109
click at [263, 125] on div "helper . moveRight ( ) helper . build ( "rightArrow" ) helper . moveRight ( ) h…" at bounding box center [249, 96] width 92 height 109
click at [267, 124] on div "helper . moveRight ( ) helper . build ( "rightArrow" ) helper . moveRight ( ) h…" at bounding box center [249, 96] width 92 height 109
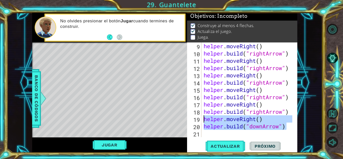
drag, startPoint x: 286, startPoint y: 127, endPoint x: 205, endPoint y: 118, distance: 81.3
click at [205, 118] on div "helper . moveRight ( ) helper . build ( "rightArrow" ) helper . moveRight ( ) h…" at bounding box center [249, 96] width 92 height 109
type textarea "helper.moveRight() [DOMAIN_NAME]("downArrow")"
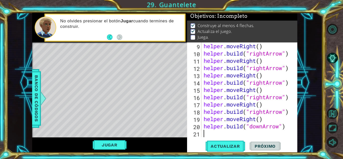
click at [208, 136] on div "helper . moveRight ( ) helper . build ( "rightArrow" ) helper . moveRight ( ) h…" at bounding box center [249, 96] width 92 height 109
paste textarea "[DOMAIN_NAME]("downArrow")"
type textarea "[DOMAIN_NAME]("downArrow")"
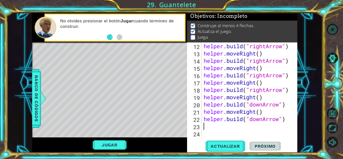
paste textarea "[DOMAIN_NAME]("downArrow")"
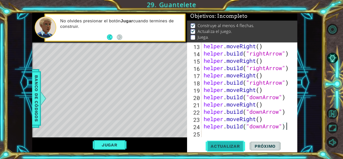
click at [225, 145] on span "Actualizar" at bounding box center [225, 146] width 39 height 5
drag, startPoint x: 249, startPoint y: 88, endPoint x: 241, endPoint y: 88, distance: 7.3
click at [241, 88] on div "helper . moveRight ( ) helper . build ( "rightArrow" ) helper . moveRight ( ) h…" at bounding box center [249, 96] width 92 height 109
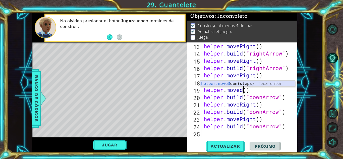
click at [250, 85] on div "helper.moveD own(steps) Toca enter" at bounding box center [247, 90] width 95 height 18
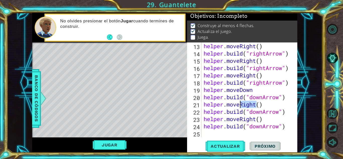
drag, startPoint x: 256, startPoint y: 104, endPoint x: 242, endPoint y: 104, distance: 14.1
click at [242, 104] on div "helper . moveRight ( ) helper . build ( "rightArrow" ) helper . moveRight ( ) h…" at bounding box center [249, 96] width 92 height 109
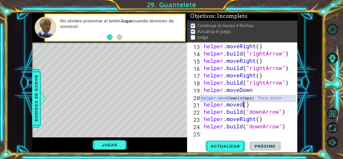
click at [255, 99] on div "helper.moveD own(steps) Toca enter" at bounding box center [247, 104] width 95 height 18
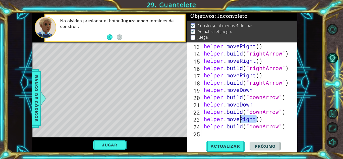
drag, startPoint x: 255, startPoint y: 121, endPoint x: 239, endPoint y: 120, distance: 16.6
click at [239, 120] on div "helper . moveRight ( ) helper . build ( "rightArrow" ) helper . moveRight ( ) h…" at bounding box center [249, 96] width 92 height 109
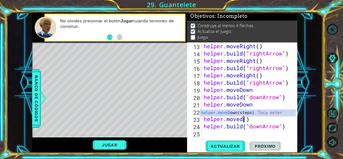
click at [251, 114] on div "helper.moveD own(steps) Toca enter" at bounding box center [247, 119] width 95 height 18
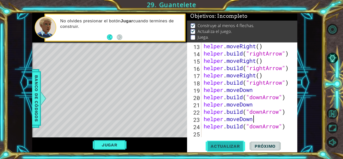
type textarea "helper.moveDown"
click at [221, 142] on button "Actualizar" at bounding box center [225, 146] width 39 height 11
click at [221, 141] on button "Actualizar" at bounding box center [225, 146] width 39 height 11
click at [226, 134] on div "helper . moveRight ( ) helper . build ( "rightArrow" ) helper . moveRight ( ) h…" at bounding box center [249, 96] width 92 height 109
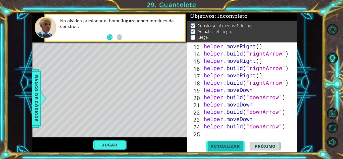
click at [224, 145] on span "Actualizar" at bounding box center [225, 146] width 39 height 5
paste textarea "[DOMAIN_NAME]("downArrow")"
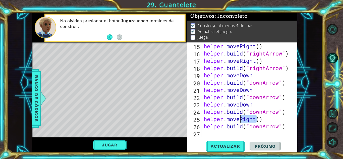
drag, startPoint x: 256, startPoint y: 116, endPoint x: 242, endPoint y: 116, distance: 14.6
click at [242, 116] on div "helper . moveRight ( ) helper . build ( "rightArrow" ) helper . moveRight ( ) h…" at bounding box center [249, 96] width 92 height 109
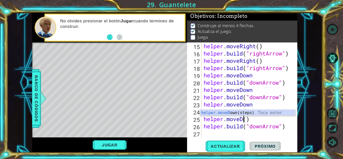
scroll to position [0, 2]
click at [252, 116] on div "helper . moveRight ( ) helper . build ( "rightArrow" ) helper . moveRight ( ) h…" at bounding box center [249, 96] width 92 height 109
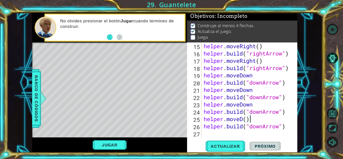
click at [242, 117] on div "helper . moveRight ( ) helper . build ( "rightArrow" ) helper . moveRight ( ) h…" at bounding box center [249, 96] width 92 height 109
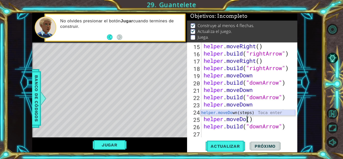
click at [251, 113] on div "helper.moveDo wn(steps) Toca enter" at bounding box center [247, 119] width 95 height 18
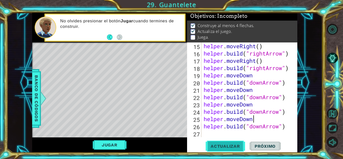
type textarea "helper.moveDown"
click at [231, 142] on button "Actualizar" at bounding box center [225, 146] width 39 height 11
click at [116, 142] on button "Jugar" at bounding box center [110, 145] width 34 height 10
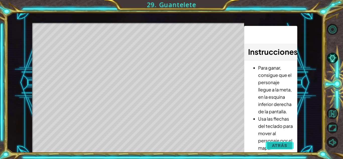
drag, startPoint x: 279, startPoint y: 134, endPoint x: 279, endPoint y: 142, distance: 8.0
click at [280, 139] on li "Usa las flechas del teclado para mover al personaje por el mapa." at bounding box center [275, 133] width 35 height 36
click at [279, 142] on button "Atrás" at bounding box center [280, 145] width 28 height 10
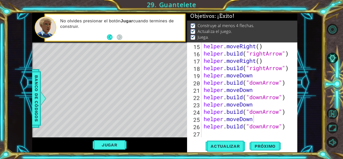
scroll to position [124, 0]
click at [258, 147] on span "Próximo" at bounding box center [265, 146] width 31 height 5
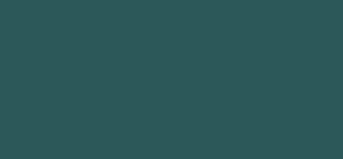
click at [258, 145] on body "Texto original Valora esta traducción Tu opinión servirá para ayudar a mejorar …" at bounding box center [171, 79] width 343 height 159
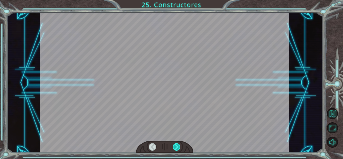
click at [175, 144] on div at bounding box center [177, 147] width 8 height 8
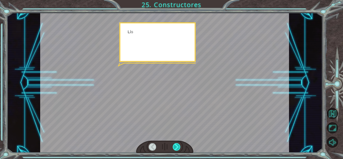
click at [176, 144] on div at bounding box center [177, 147] width 8 height 8
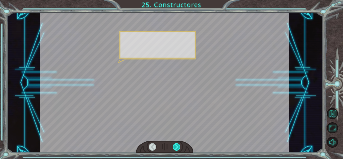
click at [176, 144] on div at bounding box center [177, 147] width 8 height 8
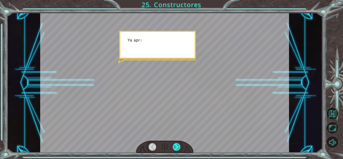
click at [176, 144] on div at bounding box center [177, 147] width 8 height 8
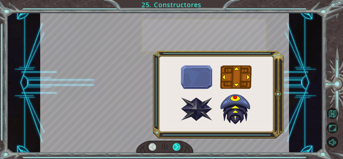
click at [177, 144] on div at bounding box center [177, 147] width 8 height 8
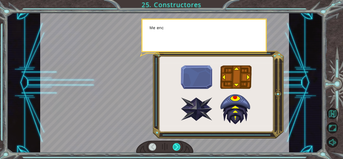
click at [177, 144] on div at bounding box center [177, 147] width 8 height 8
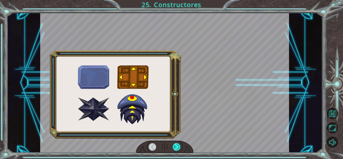
click at [176, 144] on div at bounding box center [177, 147] width 8 height 8
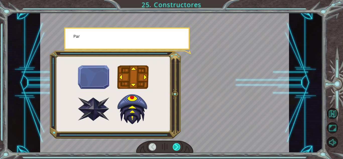
click at [176, 144] on div at bounding box center [177, 147] width 8 height 8
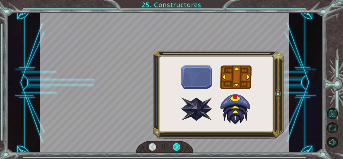
click at [176, 144] on div at bounding box center [177, 147] width 8 height 8
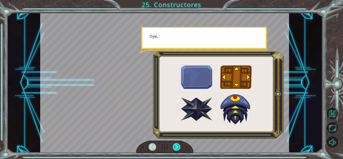
click at [176, 144] on div at bounding box center [177, 147] width 8 height 8
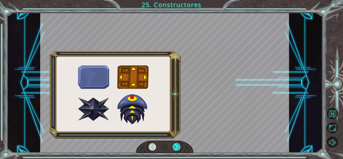
click at [176, 143] on div at bounding box center [177, 147] width 8 height 8
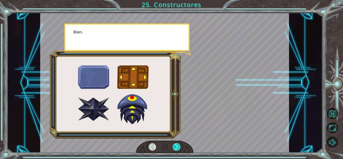
click at [176, 143] on div at bounding box center [177, 147] width 8 height 8
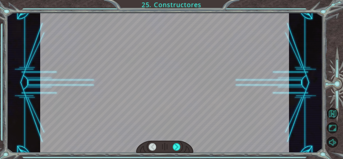
click at [176, 143] on div at bounding box center [177, 147] width 8 height 8
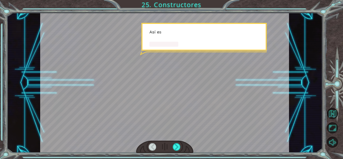
click at [176, 143] on div at bounding box center [164, 147] width 57 height 13
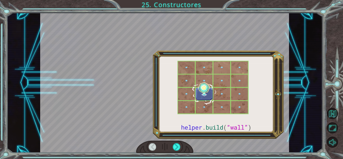
click at [176, 142] on div at bounding box center [164, 147] width 57 height 13
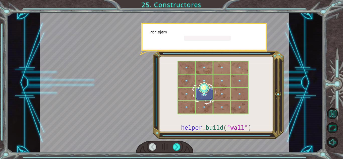
click at [176, 142] on div at bounding box center [164, 147] width 57 height 13
click at [175, 142] on div at bounding box center [164, 147] width 57 height 13
click at [174, 142] on div at bounding box center [164, 147] width 57 height 13
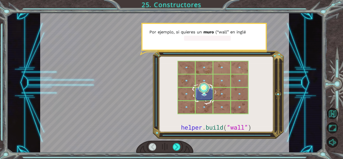
click at [174, 142] on div at bounding box center [164, 147] width 57 height 13
click at [173, 142] on div at bounding box center [164, 147] width 57 height 13
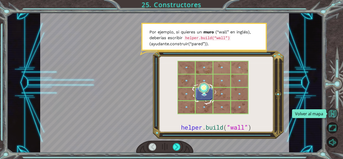
click at [334, 114] on button "Volver al mapa" at bounding box center [332, 113] width 11 height 11
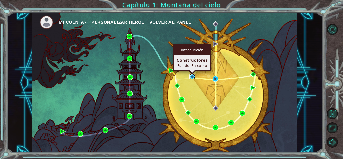
click at [191, 78] on img at bounding box center [192, 77] width 6 height 6
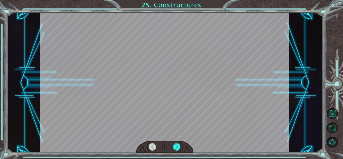
click at [197, 50] on div at bounding box center [164, 83] width 249 height 140
drag, startPoint x: 176, startPoint y: 155, endPoint x: 177, endPoint y: 150, distance: 5.1
click at [176, 153] on div "Temporary Text ¡ B i e n h e c h o ! A h o r a e s p e r a u n s e g u n d o . …" at bounding box center [171, 79] width 343 height 159
click at [177, 150] on div at bounding box center [177, 147] width 8 height 8
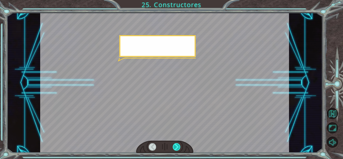
click at [177, 150] on div at bounding box center [177, 147] width 8 height 8
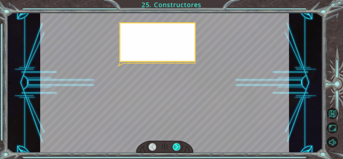
click at [177, 150] on div at bounding box center [177, 147] width 8 height 8
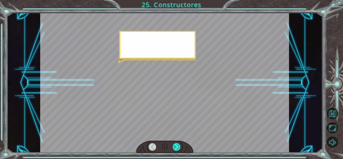
click at [177, 149] on div at bounding box center [177, 147] width 8 height 8
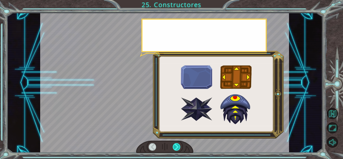
click at [177, 149] on div at bounding box center [177, 147] width 8 height 8
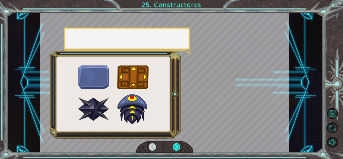
click at [177, 149] on div at bounding box center [177, 147] width 8 height 8
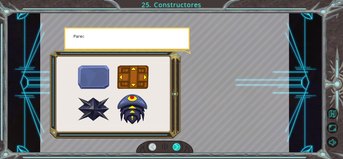
click at [177, 149] on div at bounding box center [177, 147] width 8 height 8
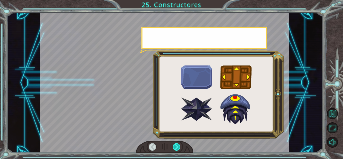
click at [177, 149] on div at bounding box center [177, 147] width 8 height 8
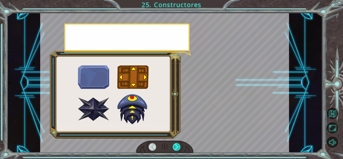
click at [177, 149] on div at bounding box center [177, 147] width 8 height 8
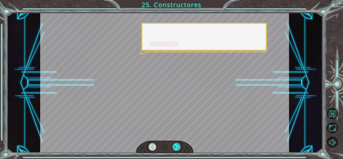
click at [177, 149] on div at bounding box center [177, 147] width 8 height 8
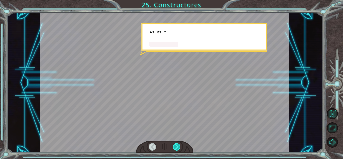
click at [177, 149] on div at bounding box center [177, 147] width 8 height 8
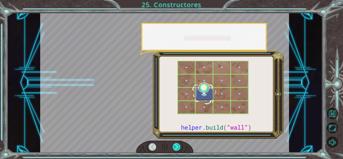
click at [177, 149] on div at bounding box center [177, 147] width 8 height 8
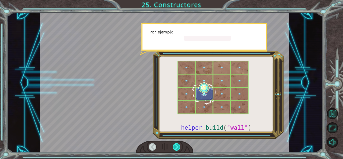
click at [177, 149] on div at bounding box center [177, 147] width 8 height 8
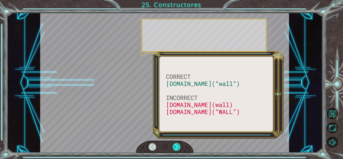
click at [177, 149] on div at bounding box center [177, 147] width 8 height 8
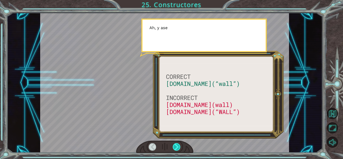
click at [177, 149] on div at bounding box center [177, 147] width 8 height 8
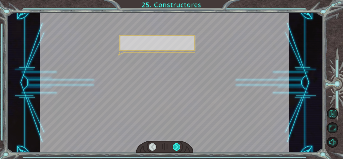
click at [177, 149] on div at bounding box center [177, 147] width 8 height 8
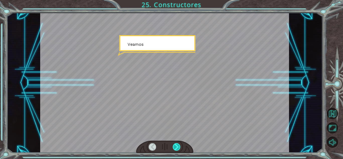
click at [177, 149] on div at bounding box center [177, 147] width 8 height 8
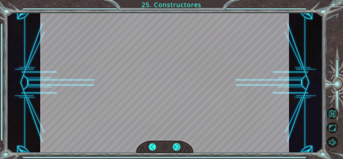
click at [177, 149] on div at bounding box center [177, 147] width 8 height 8
click at [177, 0] on div "CORRECT [DOMAIN_NAME](“wall”) INCORRECT [DOMAIN_NAME](wall) [DOMAIN_NAME](“WALL…" at bounding box center [171, 0] width 343 height 0
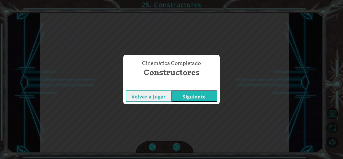
click at [177, 149] on div "Cinemática Completado Constructores Volver a jugar [GEOGRAPHIC_DATA]" at bounding box center [171, 79] width 343 height 159
click at [186, 88] on div "Cinemática Completado Constructores Volver a jugar [GEOGRAPHIC_DATA]" at bounding box center [171, 79] width 96 height 49
click at [185, 93] on button "Siguiente" at bounding box center [194, 95] width 46 height 11
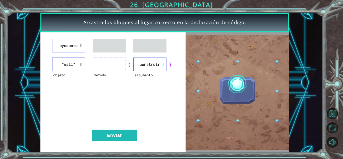
drag, startPoint x: 71, startPoint y: 38, endPoint x: 100, endPoint y: 56, distance: 34.1
click at [102, 57] on div "ayudante objeto "wall" . método ( argumento construir ) Enviar" at bounding box center [112, 92] width 145 height 120
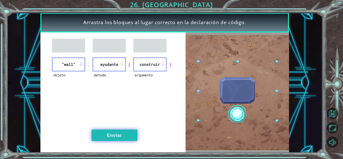
click at [123, 137] on button "Enviar" at bounding box center [115, 135] width 46 height 11
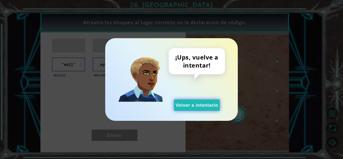
click at [197, 107] on button "Volver a intentarlo" at bounding box center [197, 104] width 46 height 11
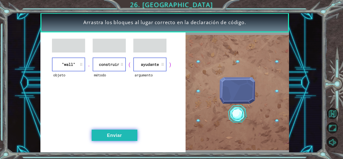
click at [125, 139] on button "Enviar" at bounding box center [115, 135] width 46 height 11
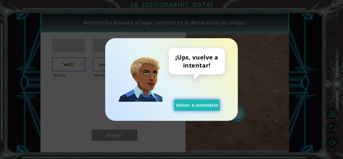
click at [206, 110] on div "¡Ups, vuelve a intentar! Volver a intentarlo" at bounding box center [171, 79] width 133 height 83
click at [205, 105] on button "Volver a intentarlo" at bounding box center [197, 104] width 46 height 11
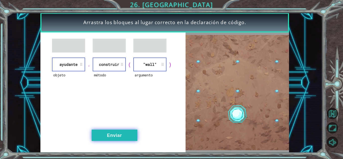
click at [117, 136] on button "Enviar" at bounding box center [115, 135] width 46 height 11
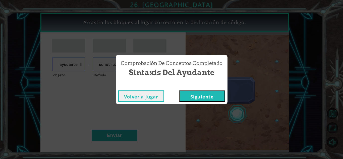
click at [223, 92] on button "Siguiente" at bounding box center [202, 95] width 46 height 11
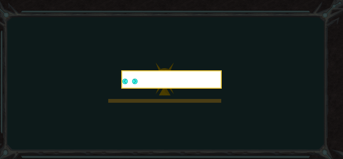
click at [138, 77] on div at bounding box center [171, 79] width 98 height 16
click at [136, 79] on button "Next" at bounding box center [135, 82] width 6 height 6
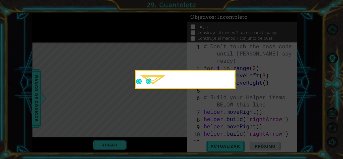
click at [150, 80] on button "Next" at bounding box center [149, 82] width 6 height 6
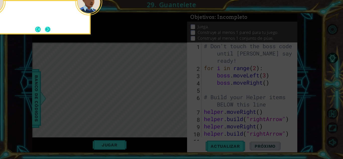
click at [49, 28] on button "Next" at bounding box center [48, 30] width 6 height 6
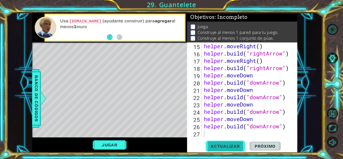
click at [232, 145] on span "Actualizar" at bounding box center [225, 146] width 39 height 5
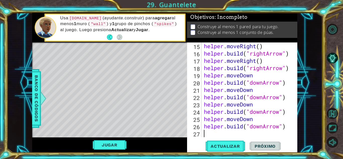
type textarea "h"
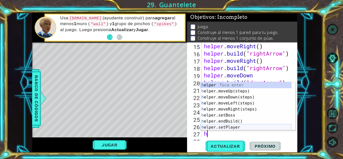
scroll to position [131, 0]
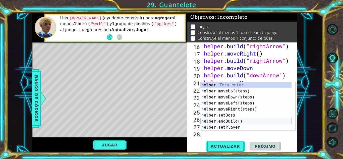
click at [242, 119] on div "h elper Toca enter h elper.moveUp(steps) Toca enter h elper.moveDown(steps) Toc…" at bounding box center [245, 112] width 91 height 60
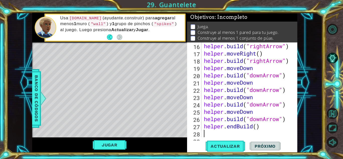
scroll to position [138, 0]
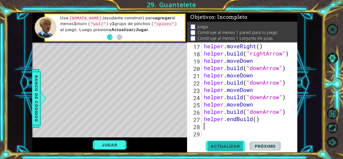
click at [218, 149] on button "Actualizar" at bounding box center [225, 146] width 39 height 11
click at [219, 146] on span "Actualizar" at bounding box center [225, 146] width 39 height 5
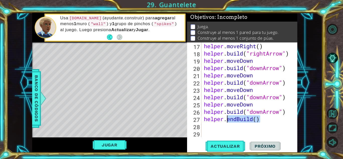
drag, startPoint x: 265, startPoint y: 121, endPoint x: 227, endPoint y: 121, distance: 37.9
click at [228, 121] on div "helper . moveRight ( ) helper . build ( "rightArrow" ) helper . moveDown helper…" at bounding box center [249, 96] width 92 height 109
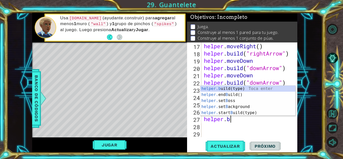
scroll to position [0, 1]
click at [241, 89] on div "helper.b uild(type) Toca enter helper. end B uild() Toca enter helper. set B os…" at bounding box center [247, 107] width 95 height 42
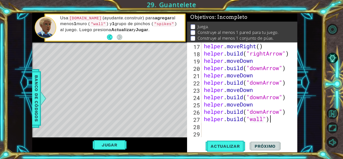
click at [279, 120] on div "helper . moveRight ( ) helper . build ( "rightArrow" ) helper . moveDown helper…" at bounding box center [249, 96] width 92 height 109
type textarea "[DOMAIN_NAME]("wall")"
click at [226, 150] on button "Actualizar" at bounding box center [225, 146] width 39 height 11
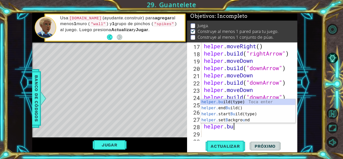
scroll to position [0, 1]
click at [240, 99] on div "helper.bu ild(type) Toca enter helper. end Bu ild() Toca enter helper. start Bu…" at bounding box center [247, 117] width 95 height 36
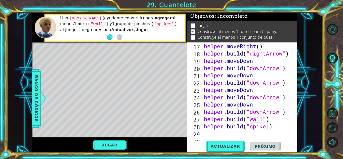
scroll to position [0, 3]
type textarea "[DOMAIN_NAME]("spikes")"
click at [236, 142] on button "Actualizar" at bounding box center [225, 146] width 39 height 11
click at [119, 141] on button "Jugar" at bounding box center [110, 145] width 34 height 10
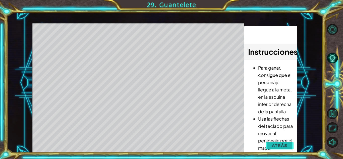
click at [281, 142] on button "Atrás" at bounding box center [280, 145] width 28 height 10
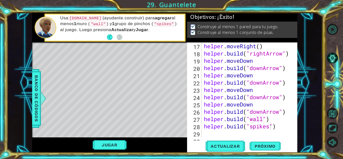
scroll to position [2, 0]
click at [259, 147] on span "Próximo" at bounding box center [265, 146] width 31 height 5
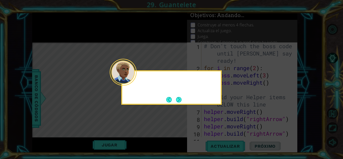
scroll to position [0, 0]
click at [181, 99] on button "Next" at bounding box center [179, 100] width 6 height 6
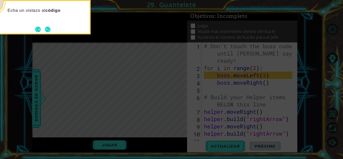
click at [46, 27] on button "Next" at bounding box center [48, 30] width 6 height 6
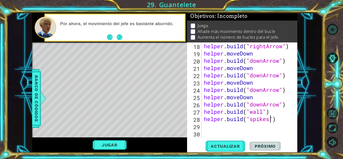
scroll to position [146, 0]
click at [208, 120] on div "helper . build ( "rightArrow" ) helper . moveDown helper . build ( "downArrow" …" at bounding box center [249, 96] width 92 height 109
click at [206, 124] on div "helper . build ( "rightArrow" ) helper . moveDown helper . build ( "downArrow" …" at bounding box center [249, 96] width 92 height 109
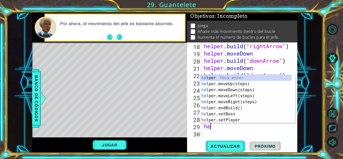
type textarea "her"
click at [241, 89] on div "he lpe r Toca enter he lpe r .moveUp(steps) Toca enter he lpe r .moveDown(steps…" at bounding box center [245, 105] width 91 height 60
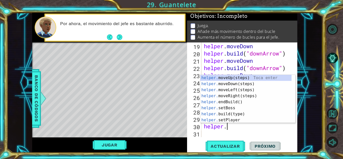
scroll to position [0, 1]
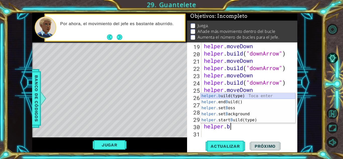
click at [232, 94] on div "helper.b uild(type) Toca enter helper. end B uild() Toca enter helper. set B os…" at bounding box center [247, 114] width 95 height 42
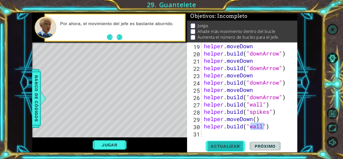
click at [234, 144] on span "Actualizar" at bounding box center [225, 146] width 39 height 5
click at [229, 145] on span "Actualizar" at bounding box center [225, 146] width 39 height 5
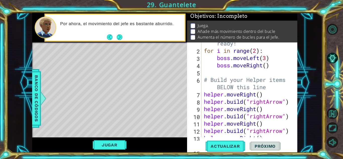
scroll to position [0, 0]
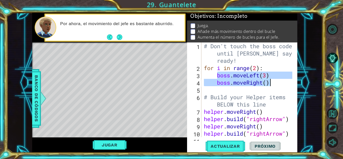
drag, startPoint x: 223, startPoint y: 76, endPoint x: 220, endPoint y: 74, distance: 3.2
click at [277, 85] on div "# Don't touch the boss code until [PERSON_NAME] says you're ready! for i in ran…" at bounding box center [249, 104] width 92 height 124
drag, startPoint x: 202, startPoint y: 75, endPoint x: 204, endPoint y: 75, distance: 2.8
click at [204, 75] on div "boss.moveLeft(3) boss.moveRight() 1 2 3 4 5 6 7 8 9 10 11 # Don't touch the bos…" at bounding box center [241, 89] width 109 height 95
drag, startPoint x: 204, startPoint y: 75, endPoint x: 284, endPoint y: 86, distance: 80.5
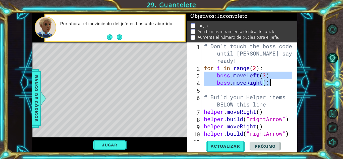
click at [284, 86] on div "# Don't touch the boss code until [PERSON_NAME] says you're ready! for i in ran…" at bounding box center [249, 104] width 92 height 124
click at [276, 84] on div "# Don't touch the boss code until [PERSON_NAME] says you're ready! for i in ran…" at bounding box center [247, 89] width 89 height 95
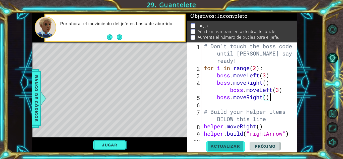
click at [234, 150] on button "Actualizar" at bounding box center [225, 146] width 39 height 11
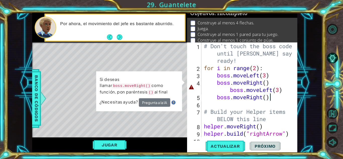
click at [230, 90] on div "# Don't touch the boss code until [PERSON_NAME] says you're ready! for i in ran…" at bounding box center [249, 104] width 92 height 124
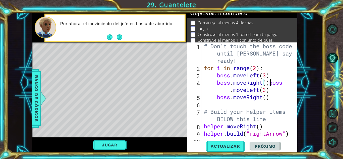
type textarea "boss.moveLeft(3)"
click at [237, 149] on button "Actualizar" at bounding box center [225, 146] width 39 height 11
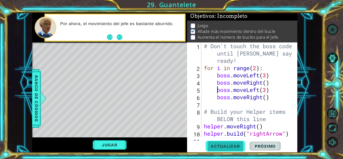
scroll to position [8, 0]
click at [215, 103] on div "# Don't touch the boss code until [PERSON_NAME] says you're ready! for i in ran…" at bounding box center [249, 104] width 92 height 124
paste textarea "boss.moveRight()"
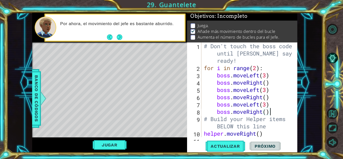
click at [269, 106] on div "# Don't touch the boss code until [PERSON_NAME] says you're ready! for i in ran…" at bounding box center [249, 104] width 92 height 124
click at [266, 106] on div "# Don't touch the boss code until [PERSON_NAME] says you're ready! for i in ran…" at bounding box center [249, 104] width 92 height 124
click at [235, 147] on span "Actualizar" at bounding box center [225, 146] width 39 height 5
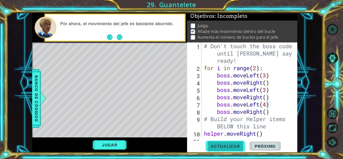
click at [241, 142] on button "Actualizar" at bounding box center [225, 146] width 39 height 11
click at [258, 67] on div "# Don't touch the boss code until [PERSON_NAME] says you're ready! for i in ran…" at bounding box center [249, 104] width 92 height 124
type textarea "for i in range(5):"
click at [232, 149] on button "Actualizar" at bounding box center [225, 146] width 39 height 11
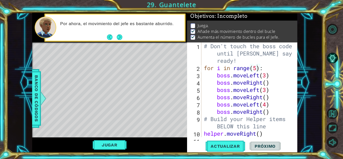
click at [109, 140] on div "Jugar" at bounding box center [109, 144] width 155 height 15
click at [110, 145] on button "Jugar" at bounding box center [110, 145] width 34 height 10
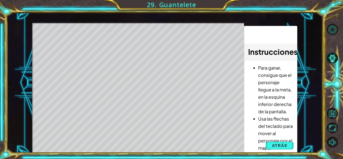
click at [280, 145] on span "Atrás" at bounding box center [279, 145] width 15 height 5
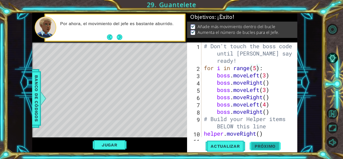
scroll to position [2, 0]
click at [259, 144] on span "Próximo" at bounding box center [265, 146] width 31 height 5
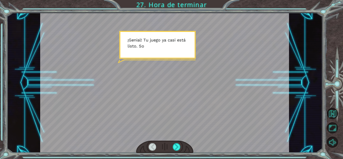
click at [175, 140] on div at bounding box center [164, 83] width 249 height 140
drag, startPoint x: 178, startPoint y: 147, endPoint x: 180, endPoint y: 150, distance: 4.0
click at [178, 148] on div at bounding box center [177, 147] width 8 height 8
click at [181, 150] on div at bounding box center [164, 147] width 57 height 13
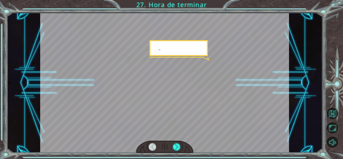
click at [181, 150] on div at bounding box center [164, 147] width 57 height 13
click at [178, 150] on div at bounding box center [177, 147] width 8 height 8
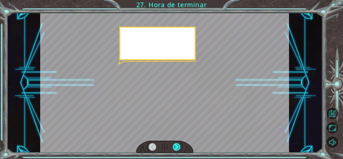
click at [178, 149] on div at bounding box center [177, 147] width 8 height 8
click at [178, 148] on div at bounding box center [177, 147] width 8 height 8
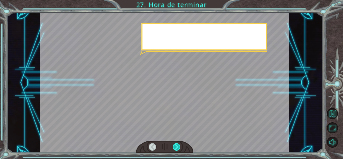
click at [178, 147] on div at bounding box center [177, 147] width 8 height 8
click at [177, 147] on div at bounding box center [177, 147] width 8 height 8
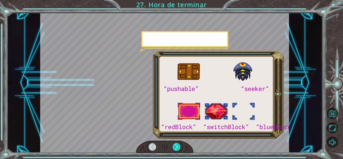
click at [177, 147] on div at bounding box center [177, 147] width 8 height 8
click at [177, 146] on div at bounding box center [177, 147] width 8 height 8
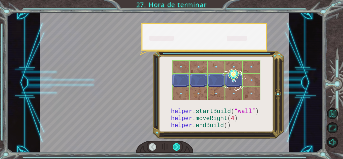
click at [177, 146] on div at bounding box center [177, 147] width 8 height 8
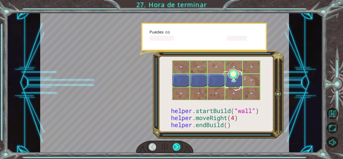
click at [177, 146] on div at bounding box center [177, 147] width 8 height 8
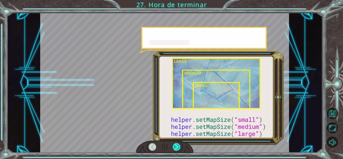
click at [177, 146] on div at bounding box center [177, 147] width 8 height 8
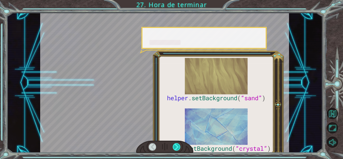
click at [177, 146] on div at bounding box center [177, 147] width 8 height 8
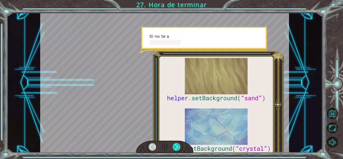
click at [177, 146] on div at bounding box center [177, 147] width 8 height 8
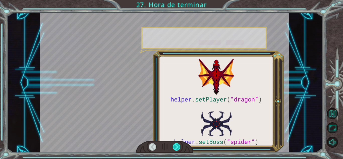
click at [177, 146] on div at bounding box center [177, 147] width 8 height 8
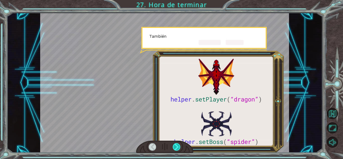
click at [177, 146] on div at bounding box center [177, 147] width 8 height 8
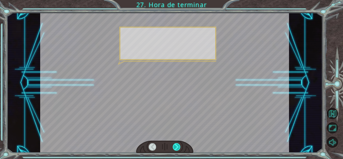
click at [177, 146] on div at bounding box center [177, 147] width 8 height 8
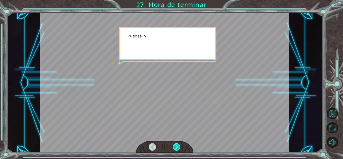
click at [177, 146] on div at bounding box center [177, 147] width 8 height 8
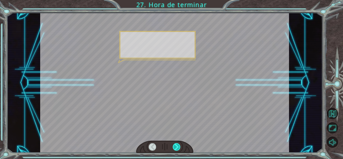
click at [177, 146] on div at bounding box center [177, 147] width 8 height 8
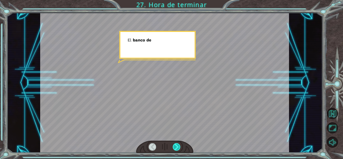
click at [177, 145] on div at bounding box center [177, 147] width 8 height 8
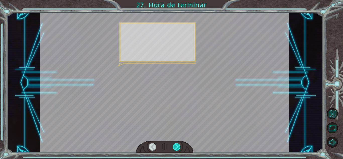
click at [177, 144] on div at bounding box center [177, 147] width 8 height 8
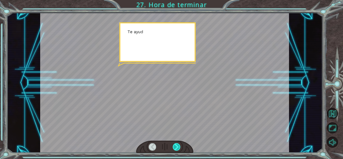
click at [177, 144] on div at bounding box center [177, 147] width 8 height 8
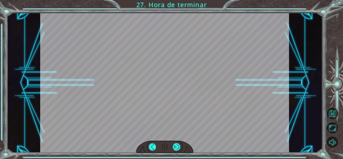
click at [177, 144] on div at bounding box center [177, 147] width 8 height 8
click at [177, 0] on div "helper . setPlayer ( “dragon” ) helper . setBoss ( “spider” ) ¡ G e n i a l ! T…" at bounding box center [171, 0] width 343 height 0
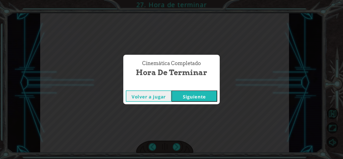
click at [200, 94] on button "Siguiente" at bounding box center [194, 95] width 46 height 11
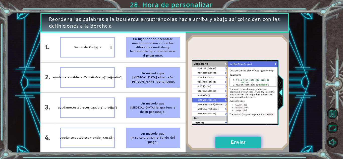
click at [241, 145] on button "Enviar" at bounding box center [238, 142] width 46 height 11
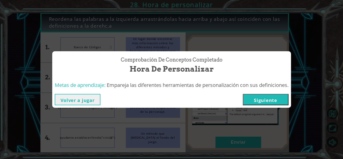
click at [277, 98] on button "Siguiente" at bounding box center [266, 99] width 46 height 11
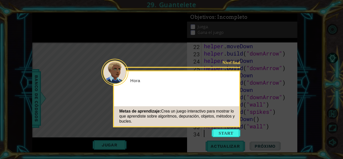
scroll to position [175, 0]
drag, startPoint x: 232, startPoint y: 140, endPoint x: 232, endPoint y: 137, distance: 2.6
click at [232, 138] on icon at bounding box center [171, 79] width 343 height 159
click at [232, 136] on button "Start" at bounding box center [226, 133] width 29 height 8
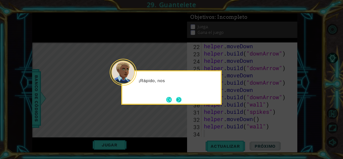
click at [176, 98] on button "Next" at bounding box center [179, 100] width 6 height 6
click at [177, 97] on button "Next" at bounding box center [179, 100] width 6 height 6
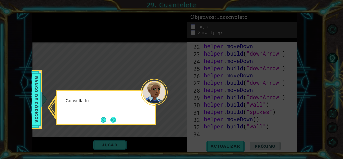
click at [110, 117] on button "Next" at bounding box center [113, 120] width 6 height 6
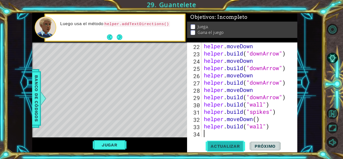
click at [220, 144] on span "Actualizar" at bounding box center [225, 146] width 39 height 5
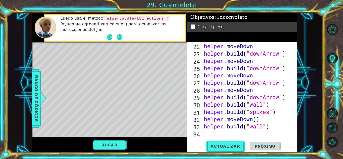
click at [209, 132] on div "helper . moveDown helper . build ( "downArrow" ) helper . moveDown helper . bui…" at bounding box center [249, 96] width 92 height 109
type textarea "h"
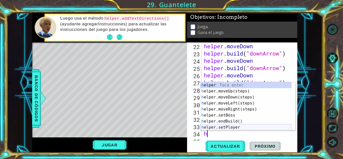
scroll to position [182, 0]
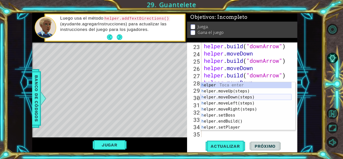
click at [235, 97] on div "h elper Toca enter h elper.moveUp(steps) Toca enter h elper.moveDown(steps) Toc…" at bounding box center [245, 112] width 91 height 60
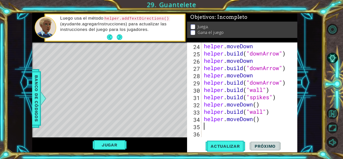
scroll to position [189, 0]
click at [227, 149] on button "Actualizar" at bounding box center [225, 146] width 39 height 11
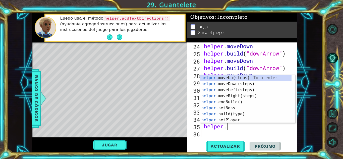
scroll to position [0, 1]
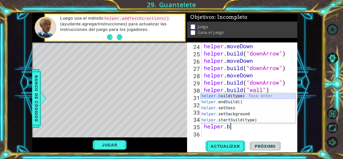
click at [264, 94] on div "helper.b uild(type) Toca enter helper. end B uild() Toca enter helper. set B os…" at bounding box center [247, 114] width 95 height 42
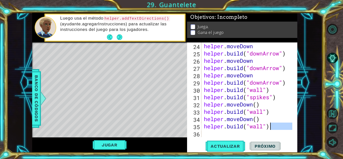
click at [270, 126] on div "helper . moveDown helper . build ( "downArrow" ) helper . moveDown helper . bui…" at bounding box center [249, 96] width 92 height 109
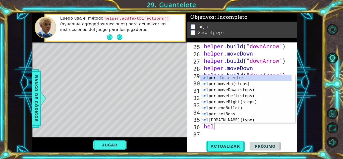
type textarea "[DOMAIN_NAME]("wall")help"
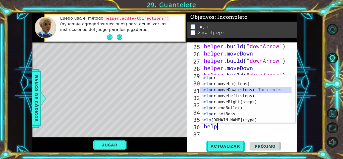
click at [278, 91] on div "help er Toca enter help er.moveUp(steps) Toca enter help er.moveDown(steps) Toc…" at bounding box center [245, 105] width 91 height 60
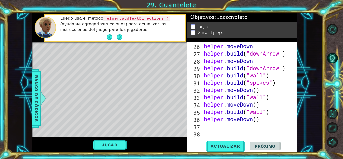
scroll to position [204, 0]
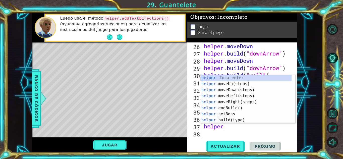
type textarea "helper."
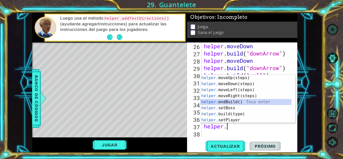
click at [247, 103] on div "helper. moveUp(steps) Toca enter helper. moveDown(steps) Toca enter helper. mov…" at bounding box center [245, 105] width 91 height 60
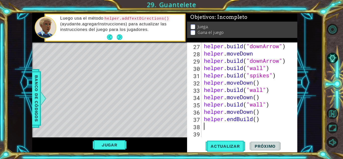
click at [237, 121] on div "helper . build ( "downArrow" ) helper . moveDown helper . build ( "downArrow" )…" at bounding box center [249, 96] width 92 height 109
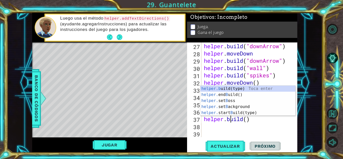
scroll to position [0, 1]
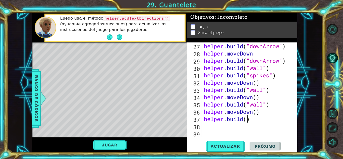
click at [246, 120] on div "helper . build ( "downArrow" ) helper . moveDown helper . build ( "downArrow" )…" at bounding box center [249, 96] width 92 height 109
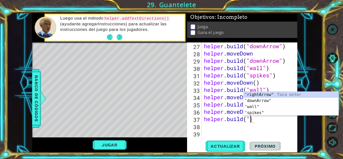
scroll to position [0, 2]
click at [281, 113] on div "" rightArrow" Toca enter " downArrow" Toca enter " wall" Toca enter " spikes" T…" at bounding box center [291, 110] width 95 height 36
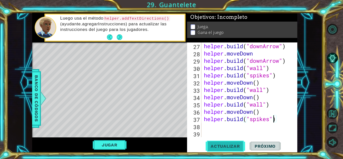
type textarea "[DOMAIN_NAME]("spikes")"
click at [233, 146] on span "Actualizar" at bounding box center [225, 146] width 39 height 5
click at [287, 116] on div "helper . build ( "downArrow" ) helper . moveDown helper . build ( "downArrow" )…" at bounding box center [249, 96] width 92 height 109
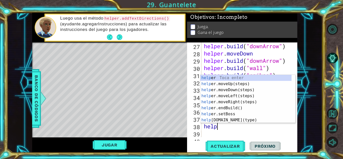
scroll to position [0, 1]
type textarea "helper"
click at [265, 87] on div "helper Toca enter helper .moveUp(steps) Toca enter helper .moveDown(steps) Toca…" at bounding box center [245, 105] width 91 height 60
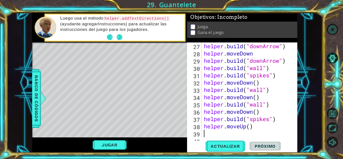
scroll to position [0, 0]
click at [246, 125] on div "helper . build ( "downArrow" ) helper . moveDown helper . build ( "downArrow" )…" at bounding box center [249, 96] width 92 height 109
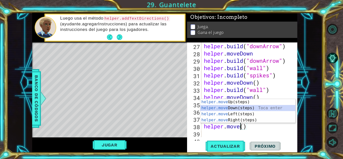
type textarea "helper.moveDown"
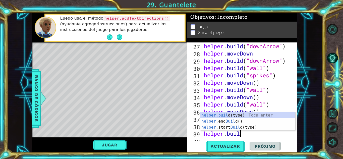
scroll to position [0, 2]
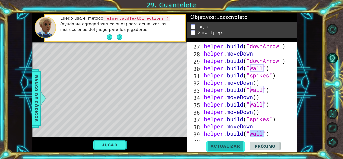
click at [236, 146] on span "Actualizar" at bounding box center [225, 146] width 39 height 5
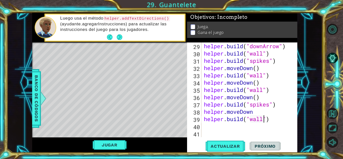
scroll to position [226, 0]
click at [255, 111] on div "helper . build ( "downArrow" ) helper . build ( "wall" ) helper . build ( "spik…" at bounding box center [249, 96] width 92 height 109
click at [234, 144] on span "Actualizar" at bounding box center [225, 146] width 39 height 5
click at [272, 116] on div "helper . build ( "downArrow" ) helper . build ( "wall" ) helper . build ( "spik…" at bounding box center [249, 96] width 92 height 109
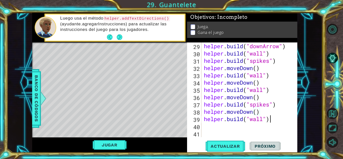
type textarea "[DOMAIN_NAME]("wall")"
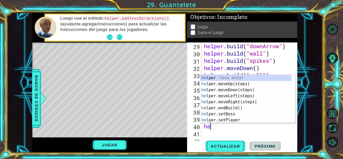
scroll to position [0, 0]
type textarea "hel"
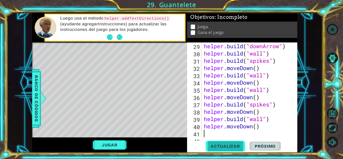
click at [232, 144] on span "Actualizar" at bounding box center [225, 146] width 39 height 5
click at [233, 147] on span "Actualizar" at bounding box center [225, 146] width 39 height 5
click at [116, 143] on button "Jugar" at bounding box center [110, 145] width 34 height 10
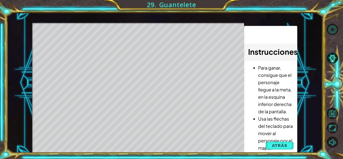
click at [272, 141] on button "Atrás" at bounding box center [280, 145] width 28 height 10
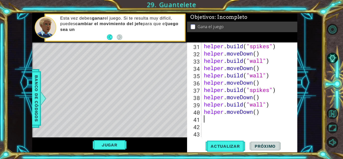
scroll to position [240, 0]
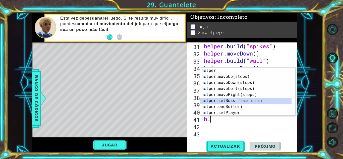
click at [226, 103] on div "h e l per Toca enter h e l per.moveUp(steps) Toca enter h e l per.moveDown(step…" at bounding box center [245, 98] width 91 height 60
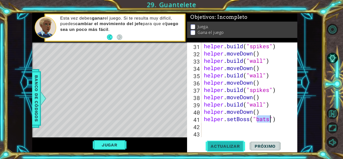
click at [234, 145] on span "Actualizar" at bounding box center [225, 146] width 39 height 5
click at [236, 144] on span "Actualizar" at bounding box center [225, 146] width 39 height 5
type textarea "helper.setBoss("darkness")"
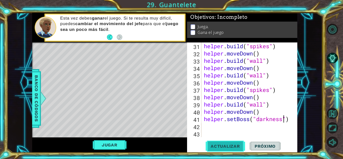
click at [226, 144] on span "Actualizar" at bounding box center [225, 146] width 39 height 5
click at [103, 143] on button "Jugar" at bounding box center [110, 145] width 34 height 10
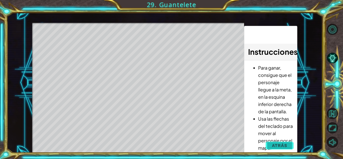
click at [285, 144] on span "Atrás" at bounding box center [279, 145] width 15 height 5
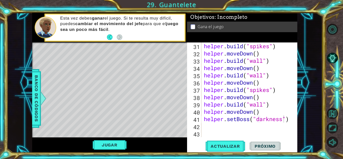
click at [198, 25] on p "Gana el juego" at bounding box center [211, 27] width 26 height 6
click at [192, 24] on p at bounding box center [193, 26] width 5 height 5
click at [216, 126] on div "helper . build ( "spikes" ) helper . moveDown ( ) helper . build ( "wall" ) hel…" at bounding box center [249, 96] width 92 height 109
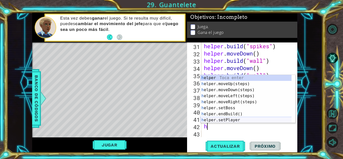
click at [234, 119] on div "h elper Toca enter h elper.moveUp(steps) Toca enter h elper.moveDown(steps) Toc…" at bounding box center [247, 105] width 95 height 60
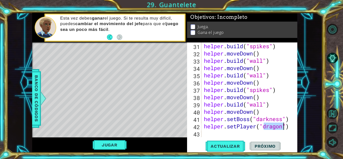
type textarea "helper.setPlayer("dragon")"
click at [281, 127] on div "helper . build ( "spikes" ) helper . moveDown ( ) helper . build ( "wall" ) hel…" at bounding box center [247, 89] width 89 height 95
click at [238, 143] on button "Actualizar" at bounding box center [225, 146] width 39 height 11
click at [235, 144] on span "Actualizar" at bounding box center [225, 146] width 39 height 5
click at [124, 145] on button "Jugar" at bounding box center [110, 145] width 34 height 10
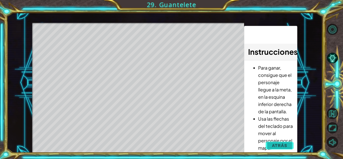
click at [276, 147] on span "Atrás" at bounding box center [279, 145] width 15 height 5
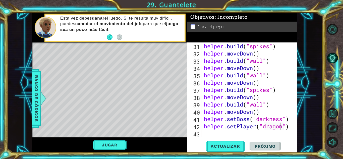
scroll to position [240, 0]
click at [227, 145] on span "Actualizar" at bounding box center [225, 146] width 39 height 5
click at [110, 144] on button "Jugar" at bounding box center [110, 145] width 34 height 10
drag, startPoint x: 267, startPoint y: 139, endPoint x: 265, endPoint y: 142, distance: 3.8
click at [267, 139] on div "31 32 33 34 35 36 37 38 39 40 41 42 43 helper . build ( "spikes" ) helper . mov…" at bounding box center [242, 97] width 110 height 110
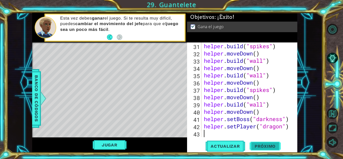
click at [265, 144] on button "Próximo" at bounding box center [265, 146] width 31 height 11
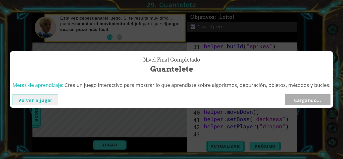
click at [264, 144] on div "Nivel final Completado Guantelete Metas de aprendizaje: Crea un juego interacti…" at bounding box center [171, 79] width 343 height 159
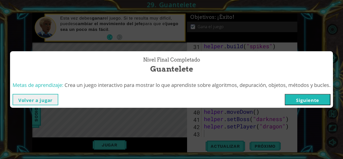
click at [324, 98] on button "Siguiente" at bounding box center [308, 99] width 46 height 11
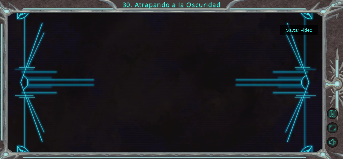
click at [300, 22] on div at bounding box center [165, 83] width 316 height 140
click at [299, 30] on button "Saltar video" at bounding box center [299, 30] width 38 height 10
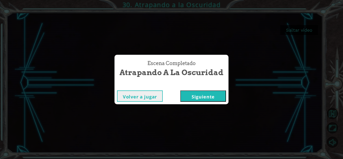
click at [212, 97] on button "Siguiente" at bounding box center [203, 95] width 46 height 11
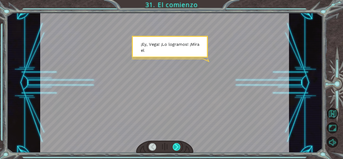
click at [177, 144] on div at bounding box center [177, 147] width 8 height 8
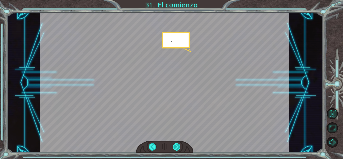
click at [177, 144] on div at bounding box center [177, 147] width 8 height 8
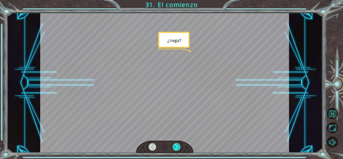
click at [177, 144] on div at bounding box center [177, 147] width 8 height 8
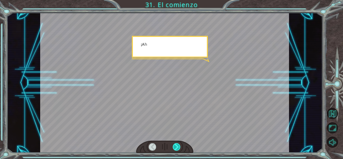
click at [177, 144] on div at bounding box center [177, 147] width 8 height 8
click at [176, 144] on div at bounding box center [177, 147] width 8 height 8
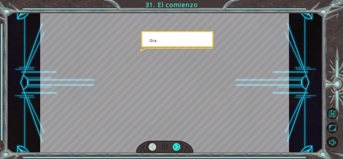
click at [176, 144] on div at bounding box center [177, 147] width 8 height 8
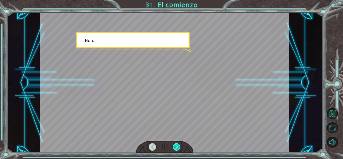
click at [176, 144] on div at bounding box center [177, 147] width 8 height 8
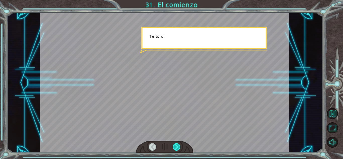
click at [176, 144] on div at bounding box center [177, 147] width 8 height 8
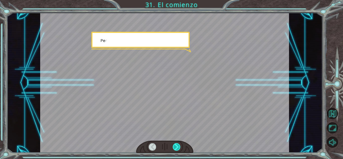
click at [176, 144] on div at bounding box center [177, 147] width 8 height 8
click at [175, 143] on div at bounding box center [177, 147] width 8 height 8
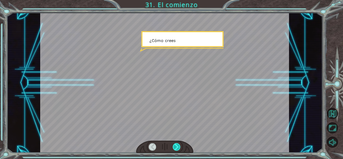
click at [175, 143] on div at bounding box center [177, 147] width 8 height 8
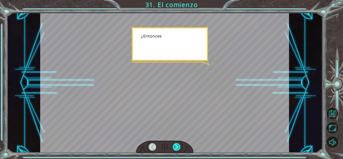
click at [175, 143] on div at bounding box center [177, 147] width 8 height 8
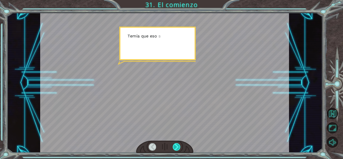
click at [175, 143] on div at bounding box center [177, 147] width 8 height 8
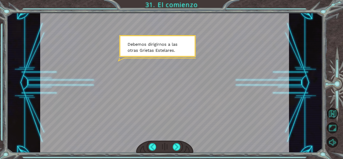
click at [143, 133] on div at bounding box center [164, 83] width 249 height 140
click at [173, 149] on div at bounding box center [177, 147] width 8 height 8
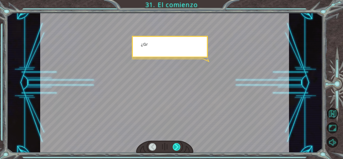
click at [173, 149] on div at bounding box center [177, 147] width 8 height 8
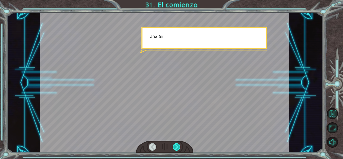
click at [173, 149] on div at bounding box center [177, 147] width 8 height 8
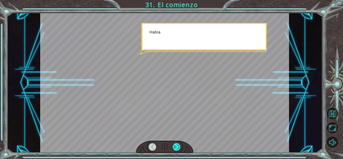
click at [173, 149] on div at bounding box center [177, 147] width 8 height 8
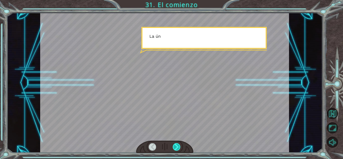
click at [173, 149] on div at bounding box center [177, 147] width 8 height 8
click at [174, 148] on div at bounding box center [177, 147] width 8 height 8
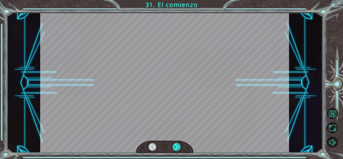
click at [174, 148] on div at bounding box center [177, 147] width 8 height 8
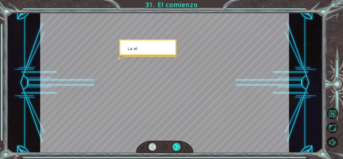
click at [174, 148] on div at bounding box center [177, 147] width 8 height 8
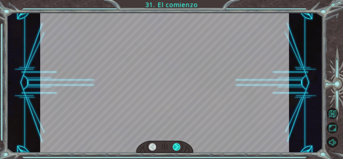
click at [174, 148] on div at bounding box center [177, 147] width 8 height 8
click at [173, 148] on div at bounding box center [177, 147] width 8 height 8
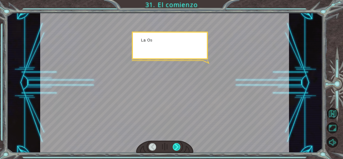
click at [173, 148] on div at bounding box center [177, 147] width 8 height 8
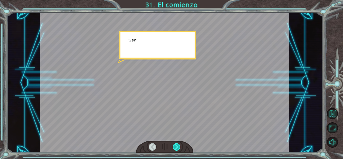
click at [173, 148] on div at bounding box center [177, 147] width 8 height 8
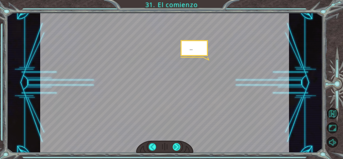
click at [173, 148] on div at bounding box center [177, 147] width 8 height 8
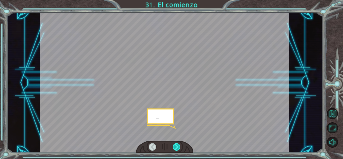
click at [173, 148] on div at bounding box center [177, 147] width 8 height 8
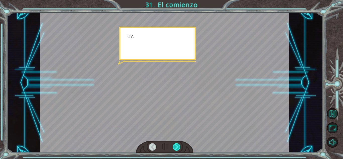
click at [173, 148] on div at bounding box center [177, 147] width 8 height 8
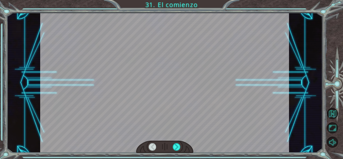
click at [172, 148] on div at bounding box center [164, 147] width 57 height 13
click at [171, 148] on div at bounding box center [164, 147] width 57 height 13
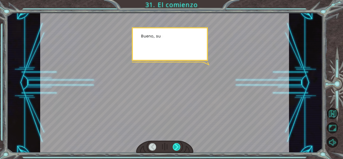
click at [173, 148] on div at bounding box center [164, 147] width 57 height 13
click at [174, 148] on div at bounding box center [177, 147] width 8 height 8
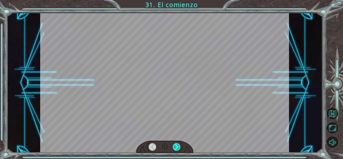
click at [174, 148] on div at bounding box center [177, 147] width 8 height 8
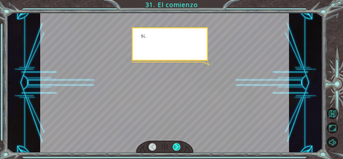
click at [174, 148] on div at bounding box center [177, 147] width 8 height 8
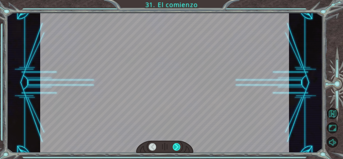
click at [174, 148] on div at bounding box center [177, 147] width 8 height 8
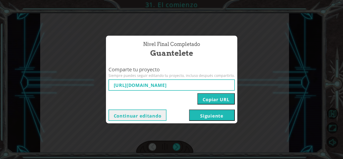
type input "[URL][DOMAIN_NAME]"
click at [203, 115] on button "Siguiente" at bounding box center [212, 114] width 46 height 11
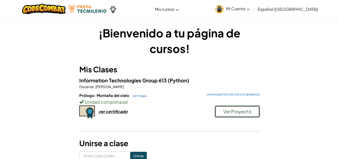
click at [236, 107] on button "Ver Proyecto" at bounding box center [237, 111] width 45 height 12
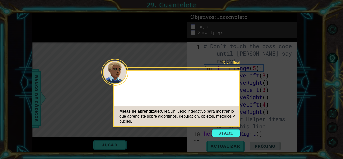
click at [236, 64] on div "Nivel final" at bounding box center [224, 62] width 32 height 5
click at [229, 132] on button "Start" at bounding box center [226, 133] width 29 height 8
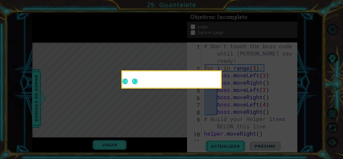
click at [133, 85] on div at bounding box center [171, 79] width 98 height 16
click at [139, 83] on div at bounding box center [171, 80] width 98 height 14
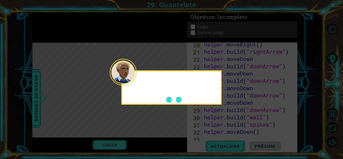
click at [139, 83] on div at bounding box center [171, 80] width 98 height 14
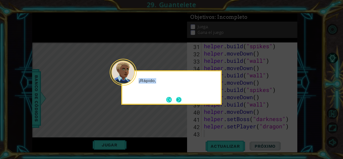
scroll to position [240, 0]
click at [182, 101] on button "Next" at bounding box center [179, 100] width 6 height 6
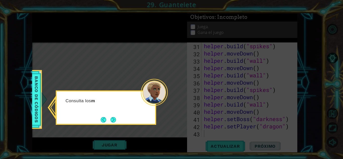
drag, startPoint x: 111, startPoint y: 121, endPoint x: 114, endPoint y: 121, distance: 2.8
click at [113, 121] on button "Next" at bounding box center [113, 120] width 6 height 6
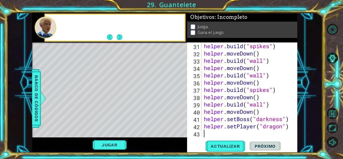
click at [114, 121] on div "Level Map" at bounding box center [148, 116] width 232 height 148
click at [337, 116] on button "Volver al mapa" at bounding box center [332, 113] width 11 height 11
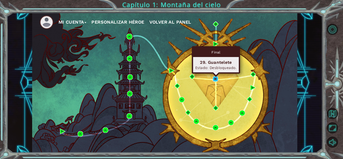
click at [214, 79] on img at bounding box center [216, 79] width 6 height 6
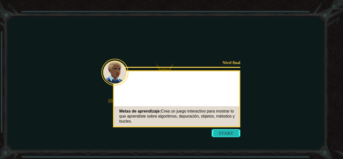
click at [230, 138] on icon at bounding box center [171, 79] width 343 height 159
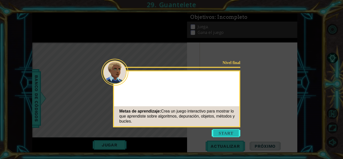
click at [233, 134] on button "Start" at bounding box center [226, 133] width 29 height 8
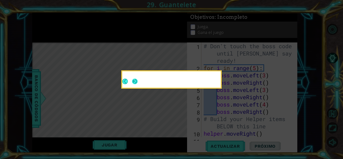
click at [134, 80] on button "Next" at bounding box center [135, 82] width 6 height 6
click at [137, 80] on button "Next" at bounding box center [135, 82] width 6 height 6
click at [137, 80] on icon at bounding box center [171, 79] width 343 height 159
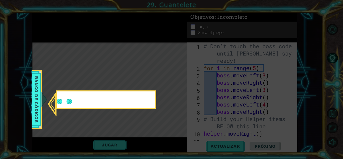
click at [137, 80] on icon at bounding box center [171, 79] width 343 height 159
click at [78, 102] on div at bounding box center [106, 100] width 98 height 14
drag, startPoint x: 75, startPoint y: 103, endPoint x: 114, endPoint y: 117, distance: 41.9
click at [73, 103] on div at bounding box center [106, 100] width 98 height 14
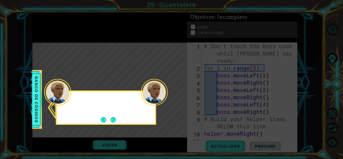
click at [115, 117] on button "Next" at bounding box center [113, 120] width 6 height 6
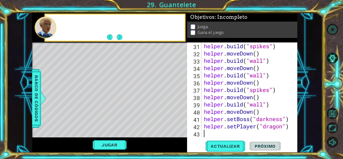
scroll to position [240, 0]
click at [222, 142] on button "Actualizar" at bounding box center [225, 146] width 39 height 11
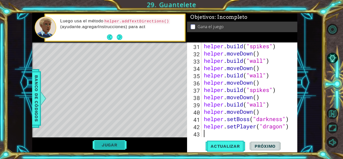
click at [111, 145] on button "Jugar" at bounding box center [110, 145] width 34 height 10
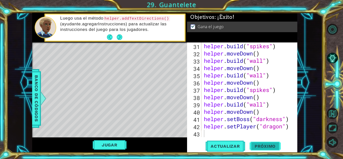
click at [276, 145] on span "Próximo" at bounding box center [265, 146] width 31 height 5
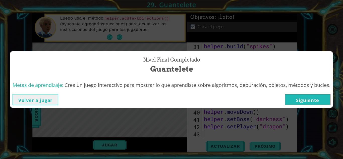
click at [305, 100] on button "Siguiente" at bounding box center [308, 99] width 46 height 11
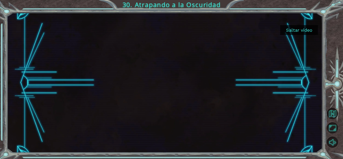
drag, startPoint x: 308, startPoint y: 29, endPoint x: 307, endPoint y: 26, distance: 3.4
click at [309, 29] on button "Saltar video" at bounding box center [299, 30] width 38 height 10
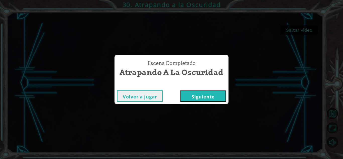
click at [200, 98] on button "Siguiente" at bounding box center [203, 95] width 46 height 11
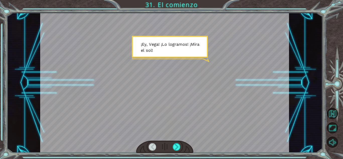
click at [180, 141] on div at bounding box center [164, 147] width 57 height 13
click at [180, 145] on div at bounding box center [177, 147] width 8 height 8
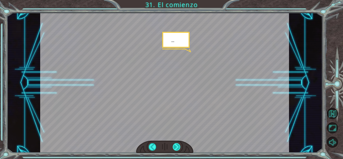
click at [176, 143] on div at bounding box center [177, 147] width 8 height 8
click at [177, 143] on div at bounding box center [177, 147] width 8 height 8
click at [177, 143] on div at bounding box center [164, 147] width 57 height 13
click at [177, 142] on div at bounding box center [164, 147] width 57 height 13
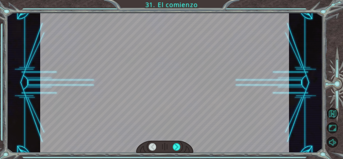
click at [177, 142] on div at bounding box center [164, 147] width 57 height 13
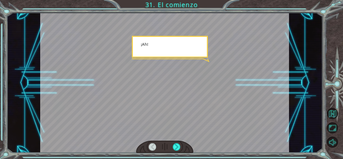
click at [177, 142] on div at bounding box center [164, 147] width 57 height 13
click at [176, 144] on div at bounding box center [177, 147] width 8 height 8
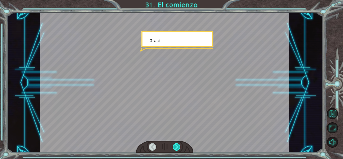
click at [176, 144] on div at bounding box center [177, 147] width 8 height 8
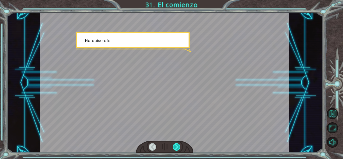
click at [178, 143] on div at bounding box center [177, 147] width 8 height 8
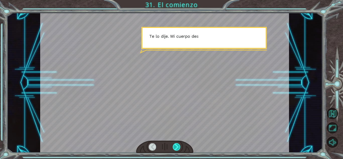
click at [180, 143] on div at bounding box center [177, 147] width 8 height 8
click at [177, 149] on div at bounding box center [177, 147] width 8 height 8
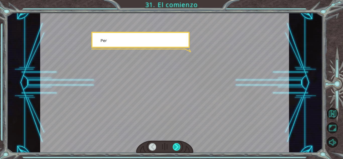
click at [177, 149] on div at bounding box center [177, 147] width 8 height 8
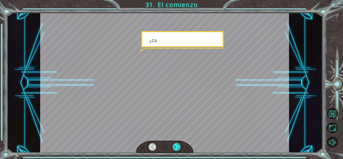
drag, startPoint x: 177, startPoint y: 149, endPoint x: 179, endPoint y: 144, distance: 5.5
click at [179, 145] on div at bounding box center [177, 147] width 8 height 8
click at [179, 144] on div at bounding box center [177, 147] width 8 height 8
click at [181, 140] on div at bounding box center [164, 83] width 249 height 140
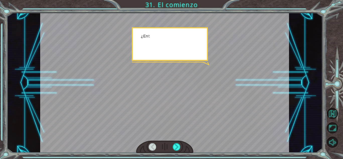
click at [181, 140] on div at bounding box center [164, 83] width 249 height 140
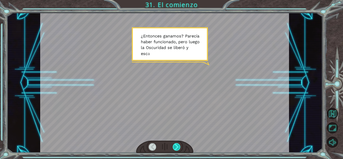
click at [180, 147] on div at bounding box center [177, 147] width 8 height 8
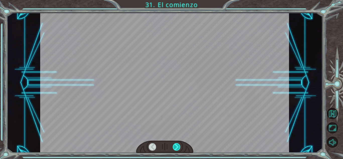
click at [180, 147] on div at bounding box center [177, 147] width 8 height 8
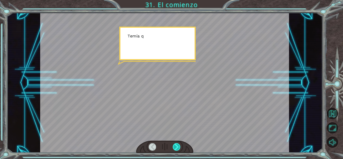
click at [180, 147] on div at bounding box center [177, 147] width 8 height 8
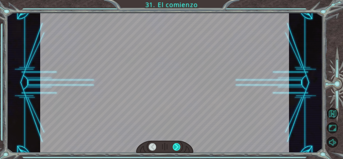
click at [180, 147] on div at bounding box center [177, 147] width 8 height 8
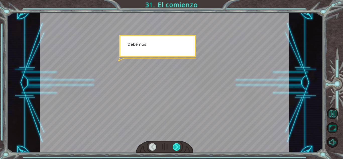
click at [180, 147] on div at bounding box center [177, 147] width 8 height 8
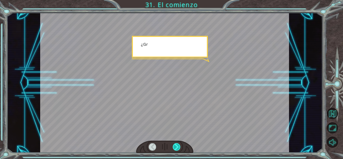
click at [180, 147] on div at bounding box center [177, 147] width 8 height 8
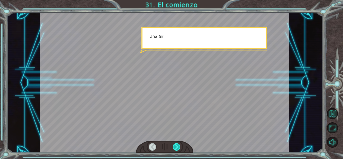
click at [180, 147] on div at bounding box center [177, 147] width 8 height 8
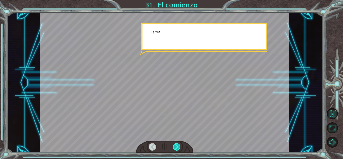
click at [180, 148] on div at bounding box center [177, 147] width 8 height 8
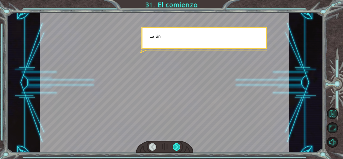
click at [180, 148] on div at bounding box center [177, 147] width 8 height 8
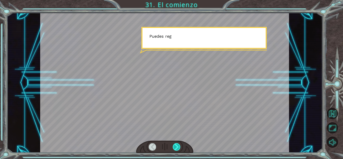
click at [180, 148] on div at bounding box center [177, 147] width 8 height 8
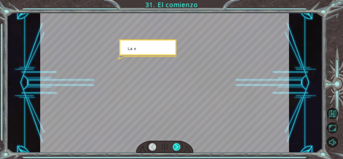
click at [180, 148] on div at bounding box center [177, 147] width 8 height 8
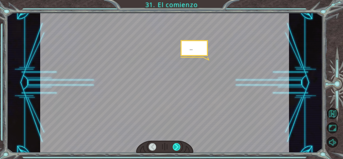
click at [180, 148] on div at bounding box center [177, 147] width 8 height 8
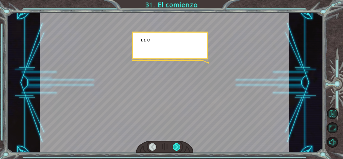
click at [180, 148] on div at bounding box center [177, 147] width 8 height 8
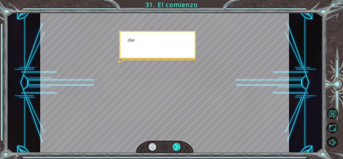
click at [180, 148] on div at bounding box center [177, 147] width 8 height 8
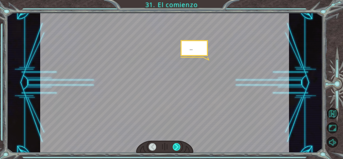
click at [180, 148] on div at bounding box center [177, 147] width 8 height 8
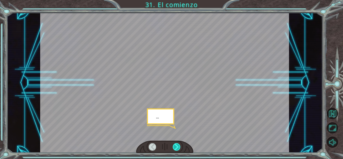
click at [180, 148] on div at bounding box center [177, 147] width 8 height 8
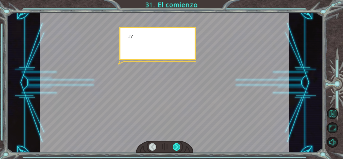
click at [180, 148] on div at bounding box center [177, 147] width 8 height 8
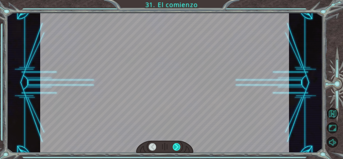
click at [180, 148] on div at bounding box center [177, 147] width 8 height 8
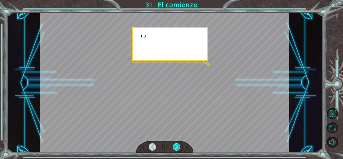
click at [180, 148] on div at bounding box center [177, 147] width 8 height 8
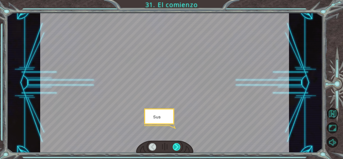
click at [180, 148] on div at bounding box center [177, 147] width 8 height 8
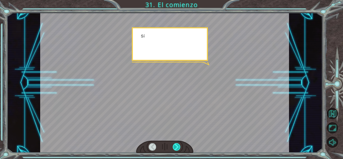
click at [180, 148] on div at bounding box center [177, 147] width 8 height 8
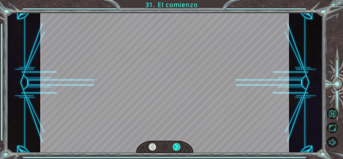
click at [180, 148] on div at bounding box center [177, 147] width 8 height 8
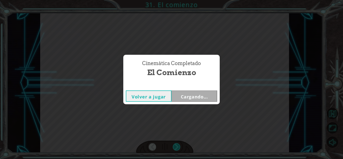
click at [180, 0] on div "Temporary Text ¡ E y , V e g a ! ¡ L o l o g r a m o s ! ¡ M i r a e l s o l ! …" at bounding box center [171, 0] width 343 height 0
click at [180, 148] on div "Cinemática Completado El comienzo Volver a jugar Cargando..." at bounding box center [171, 79] width 343 height 159
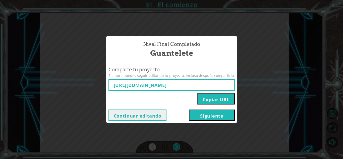
type input "[URL][DOMAIN_NAME]"
click at [155, 114] on button "Continuar editando" at bounding box center [137, 114] width 58 height 11
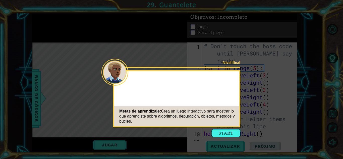
click at [228, 131] on button "Start" at bounding box center [226, 133] width 29 height 8
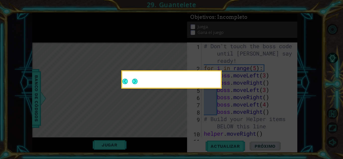
click at [228, 134] on icon at bounding box center [171, 79] width 343 height 159
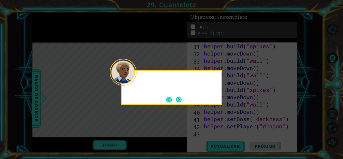
scroll to position [240, 0]
click at [179, 94] on div "¡Rápido, nos estamos quedando" at bounding box center [171, 87] width 100 height 34
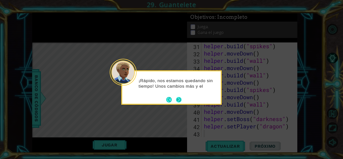
drag, startPoint x: 179, startPoint y: 103, endPoint x: 179, endPoint y: 100, distance: 3.3
click at [179, 100] on footer at bounding box center [173, 100] width 15 height 8
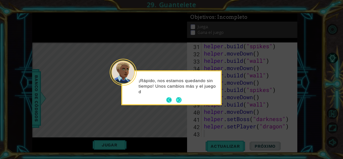
drag, startPoint x: 179, startPoint y: 100, endPoint x: 175, endPoint y: 100, distance: 3.8
click at [175, 100] on footer at bounding box center [173, 100] width 15 height 8
drag, startPoint x: 175, startPoint y: 100, endPoint x: 264, endPoint y: -22, distance: 151.2
click at [264, 0] on html "1 ההההההההההההההההההההההההההההההההההההההההההההההההההההההההההההההההההההההההההההה…" at bounding box center [171, 79] width 343 height 159
